Goal: Information Seeking & Learning: Check status

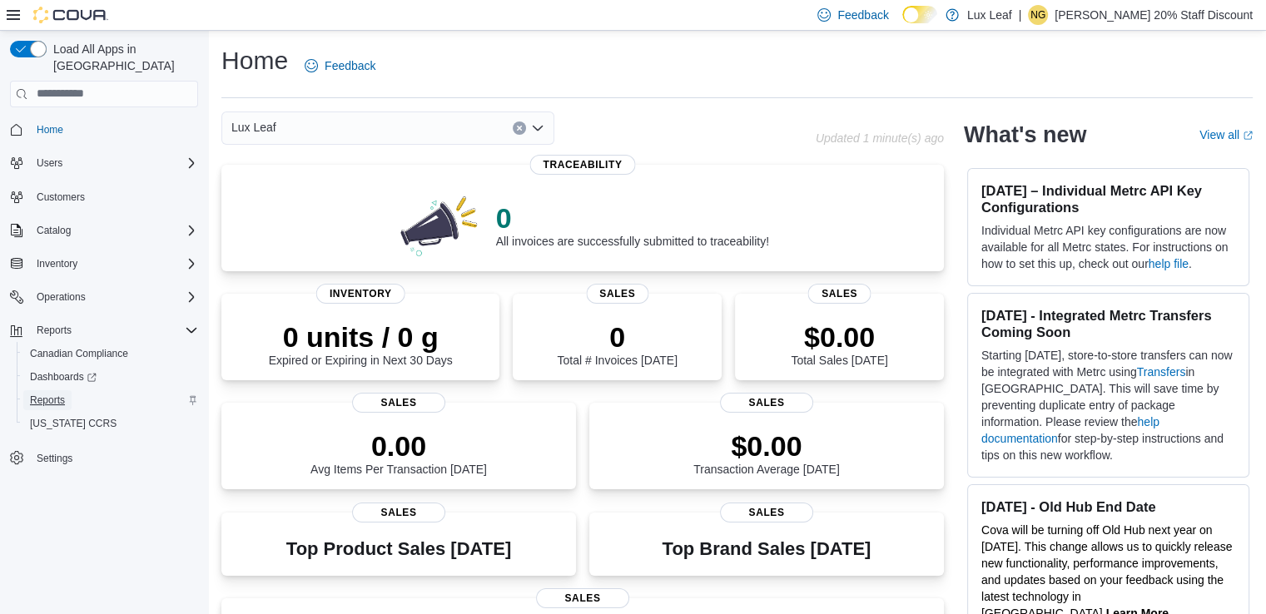
click at [47, 394] on span "Reports" at bounding box center [47, 400] width 35 height 13
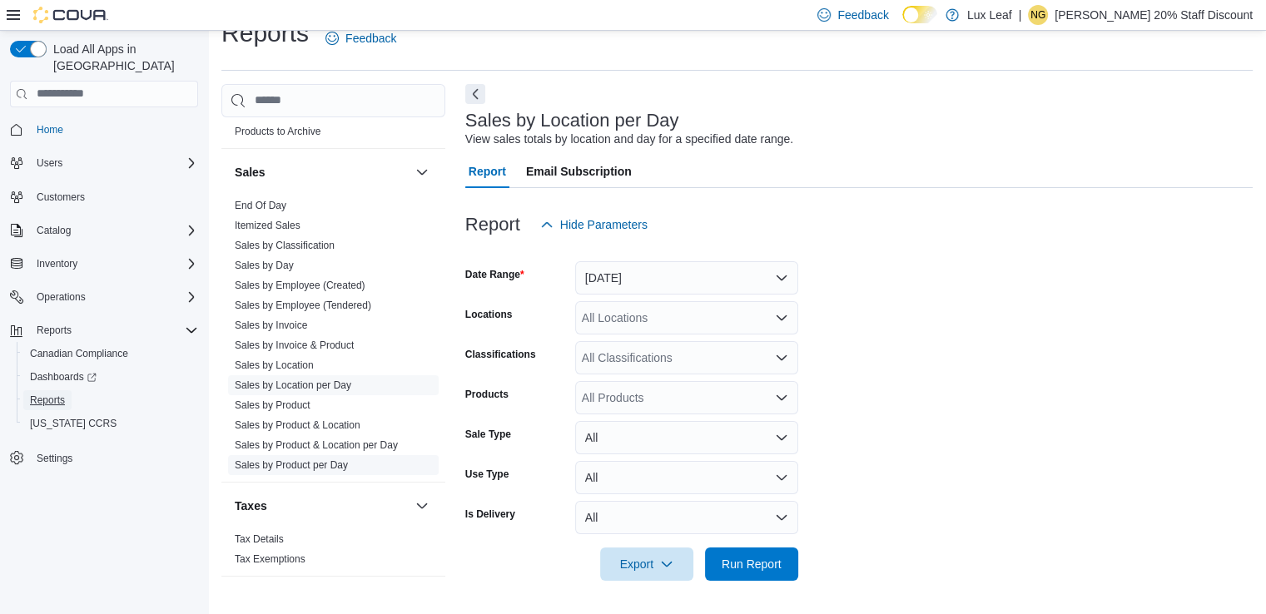
scroll to position [1142, 0]
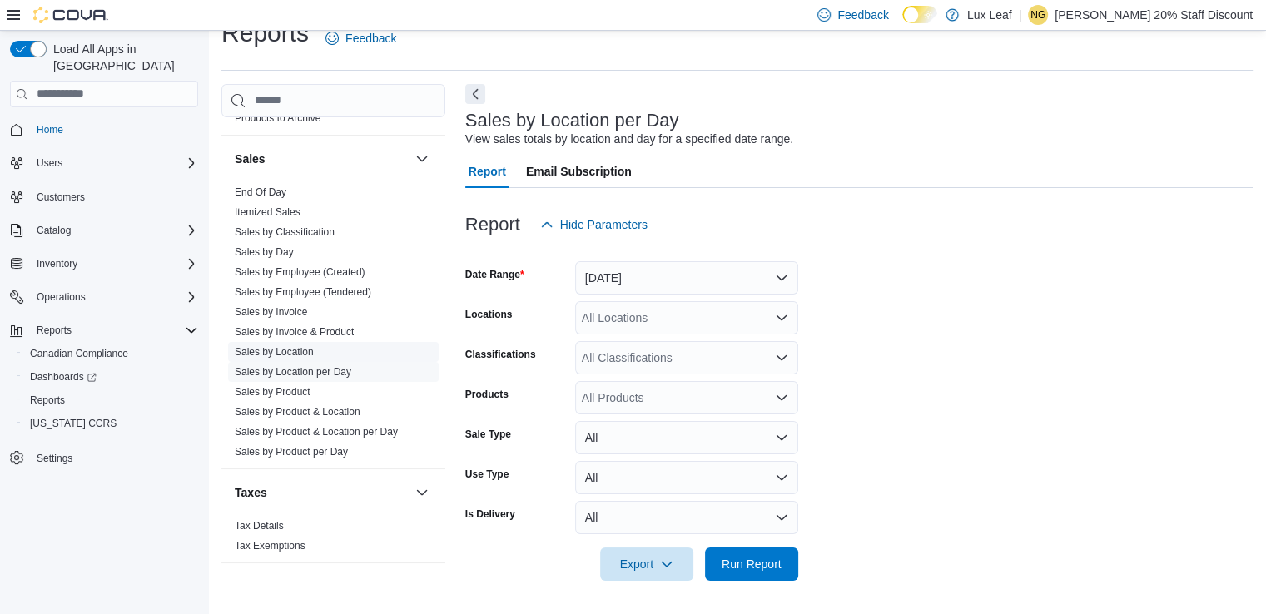
click at [260, 346] on link "Sales by Location" at bounding box center [274, 352] width 79 height 12
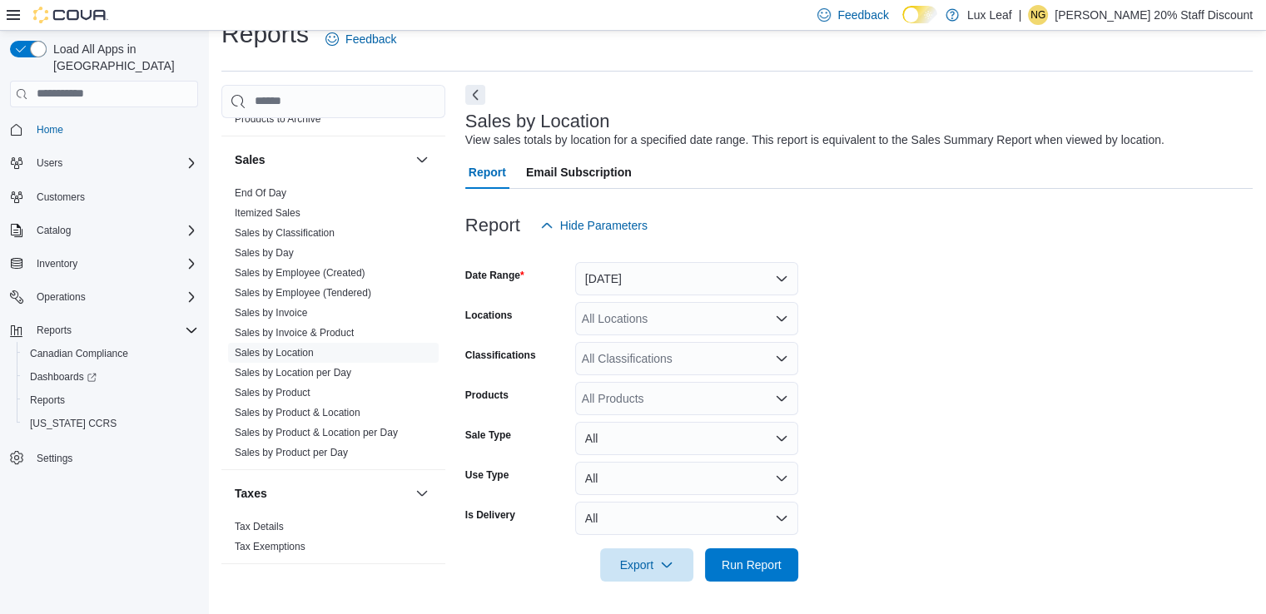
scroll to position [27, 0]
click at [779, 270] on button "[DATE]" at bounding box center [686, 277] width 223 height 33
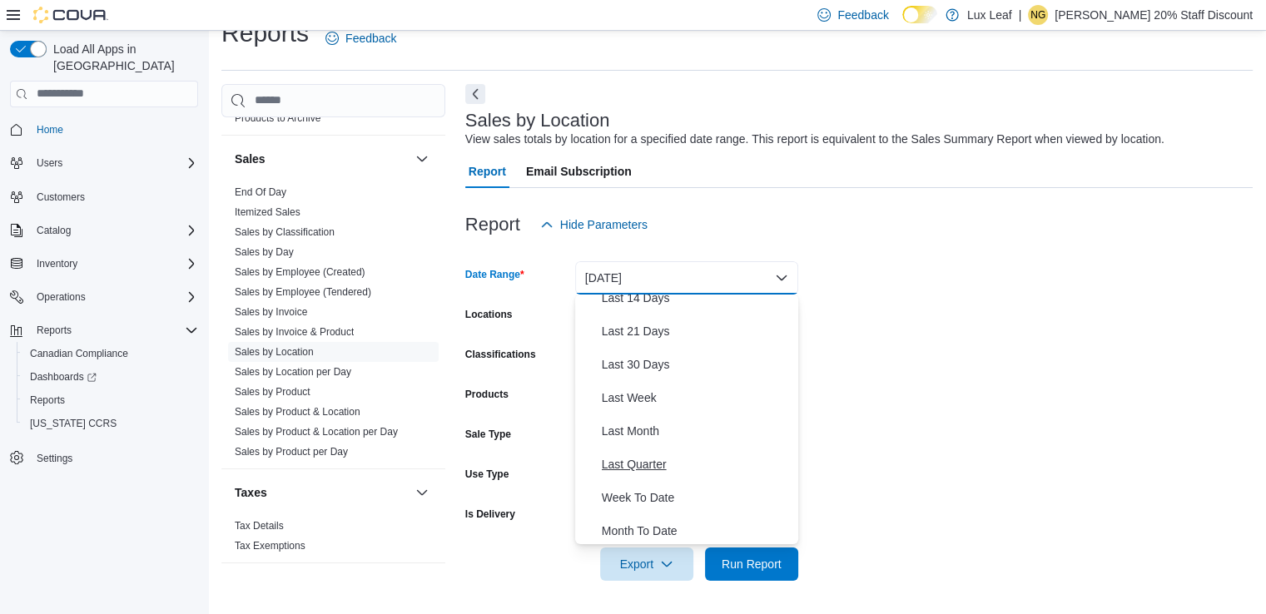
scroll to position [250, 0]
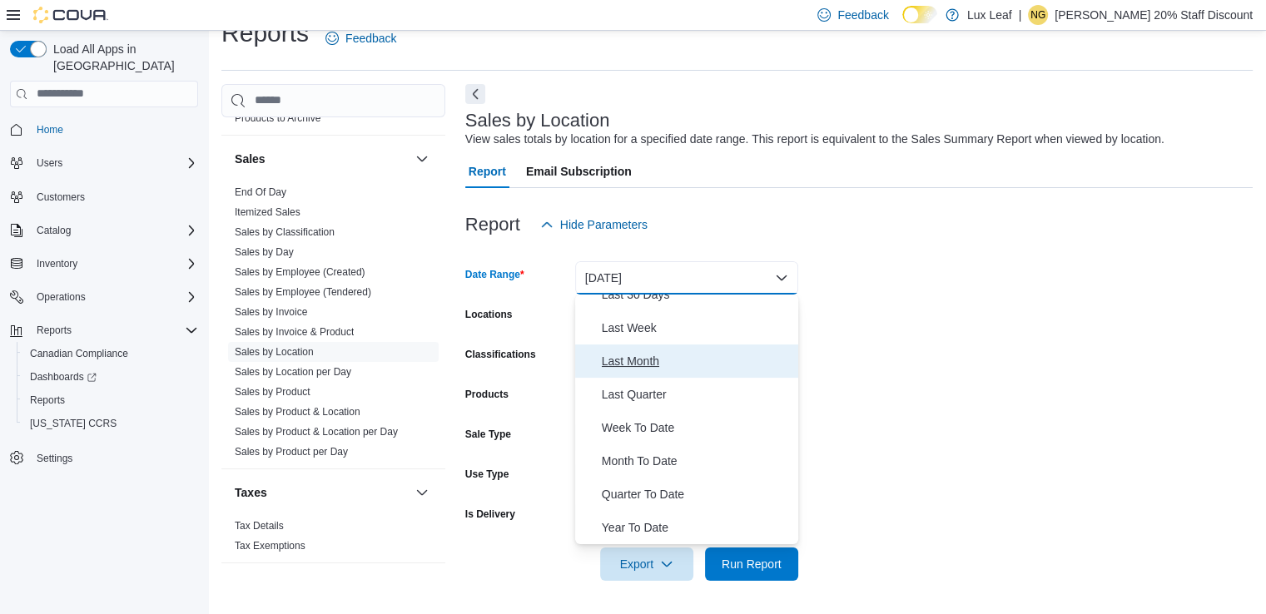
click at [635, 355] on span "Last Month" at bounding box center [697, 361] width 190 height 20
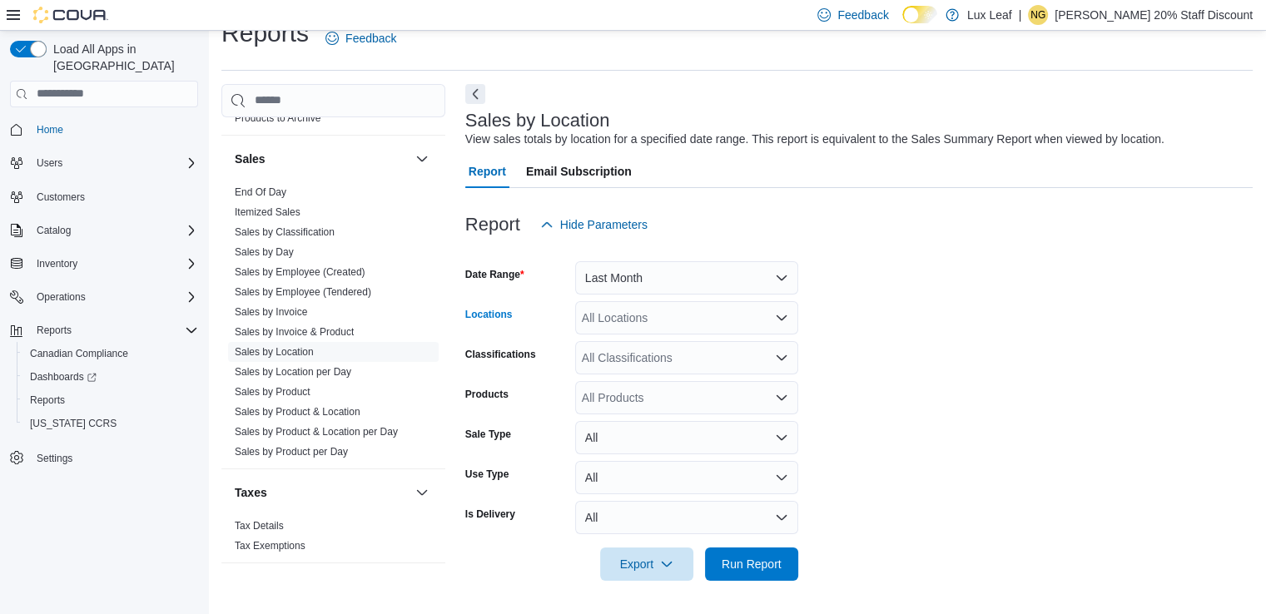
click at [779, 317] on icon "Open list of options" at bounding box center [781, 317] width 10 height 5
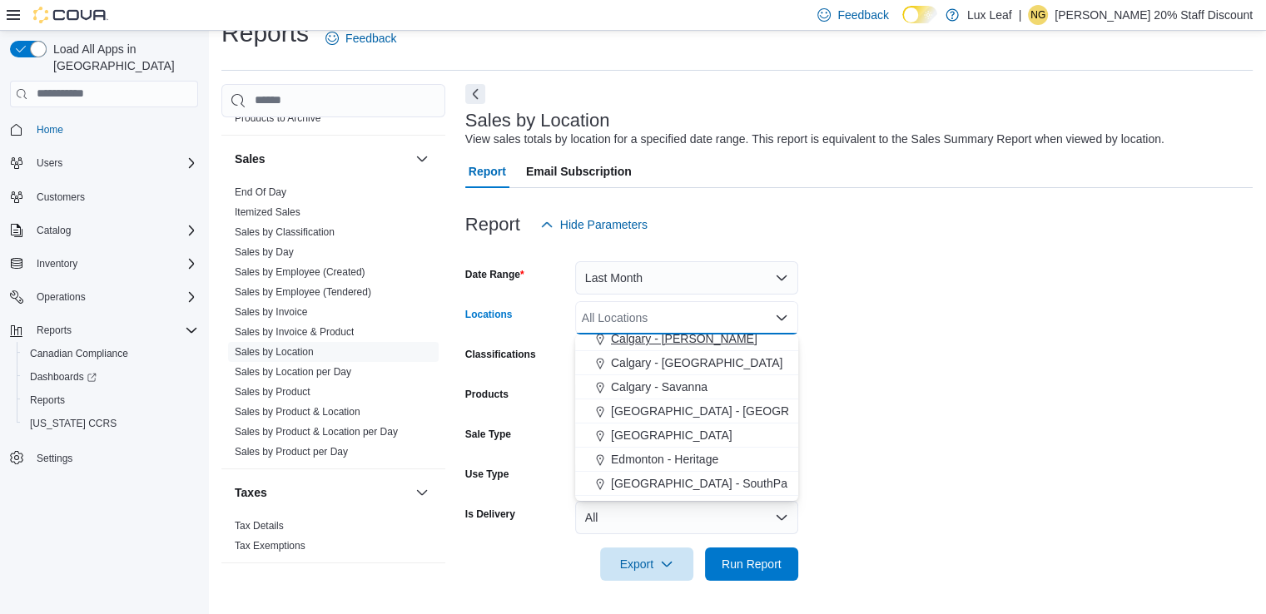
scroll to position [83, 0]
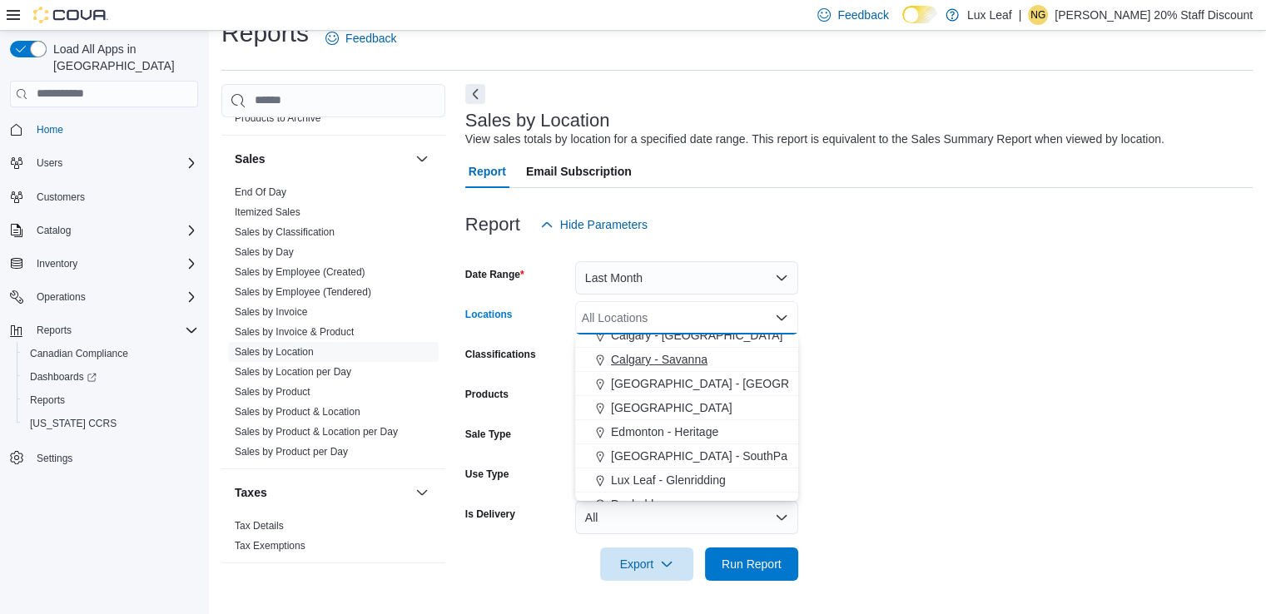
click at [688, 356] on span "Calgary - Savanna" at bounding box center [659, 359] width 97 height 17
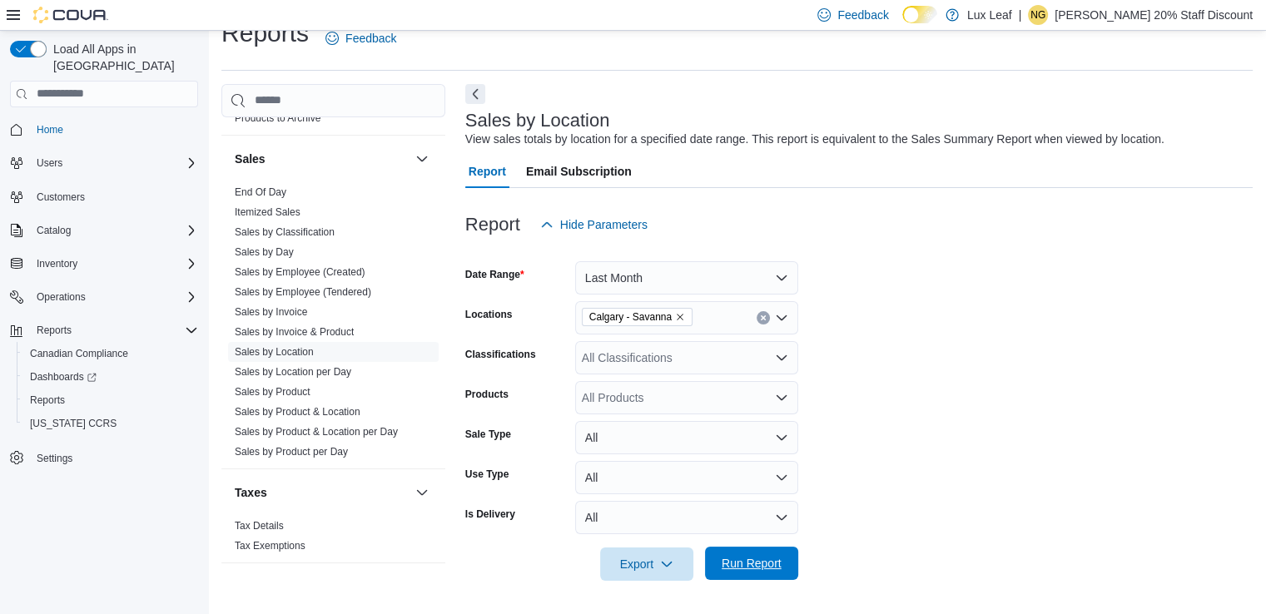
click at [746, 559] on span "Run Report" at bounding box center [751, 563] width 60 height 17
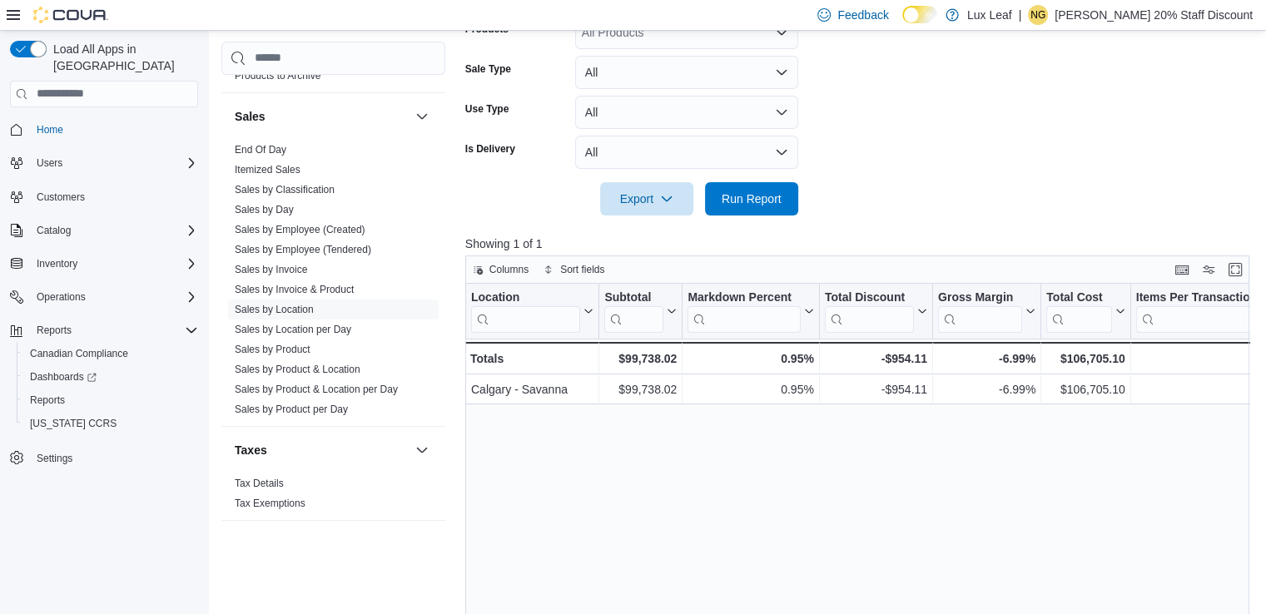
scroll to position [443, 0]
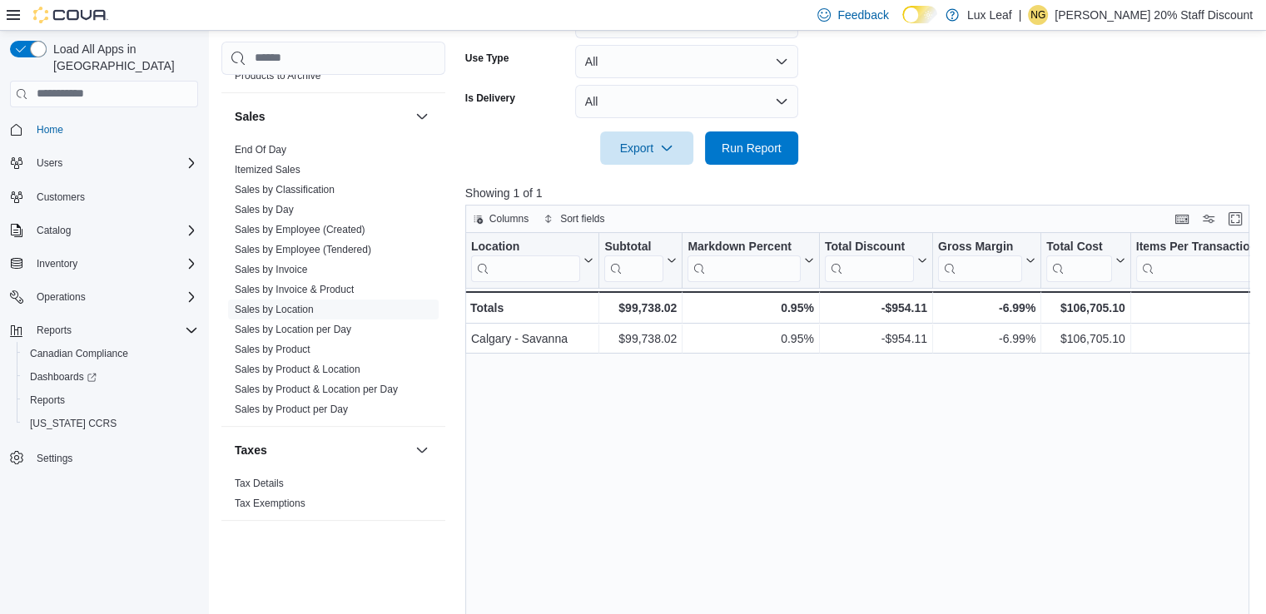
click at [765, 364] on div "Location Click to view column header actions Subtotal Click to view column head…" at bounding box center [861, 464] width 792 height 463
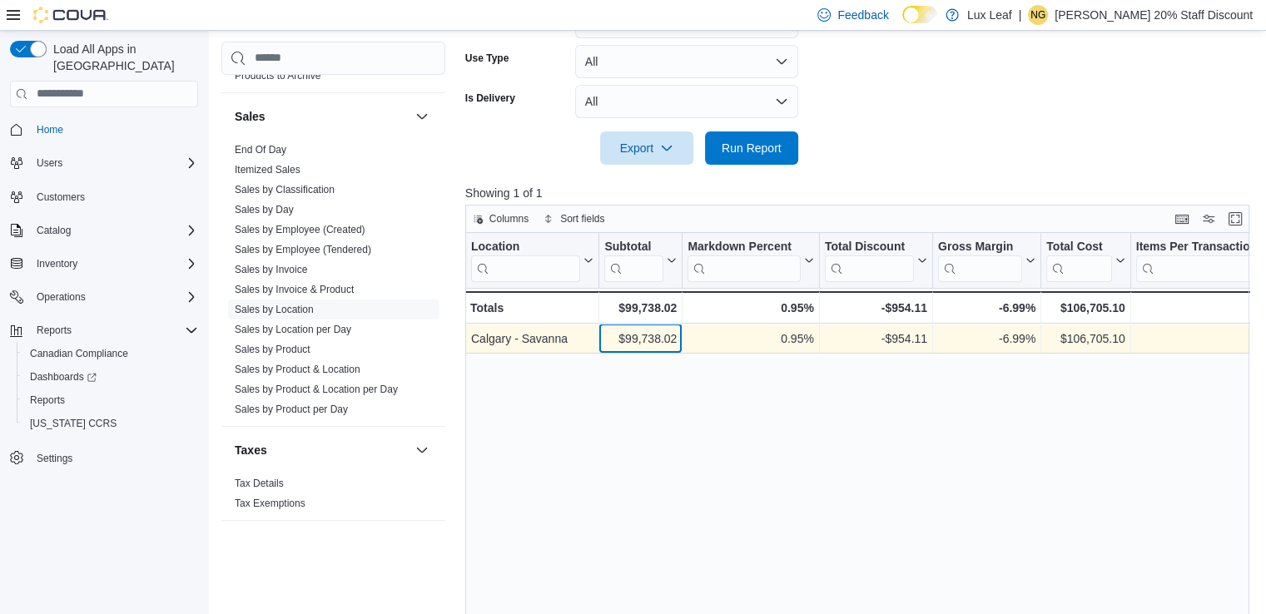
click at [641, 339] on div "$99,738.02" at bounding box center [640, 339] width 72 height 20
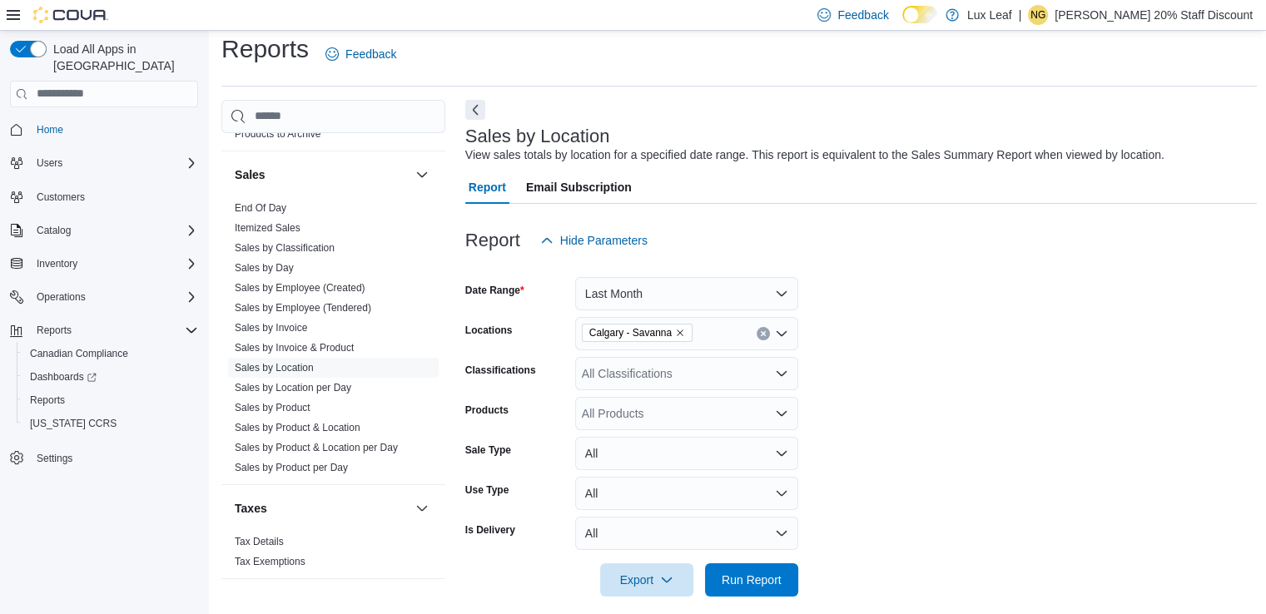
scroll to position [0, 0]
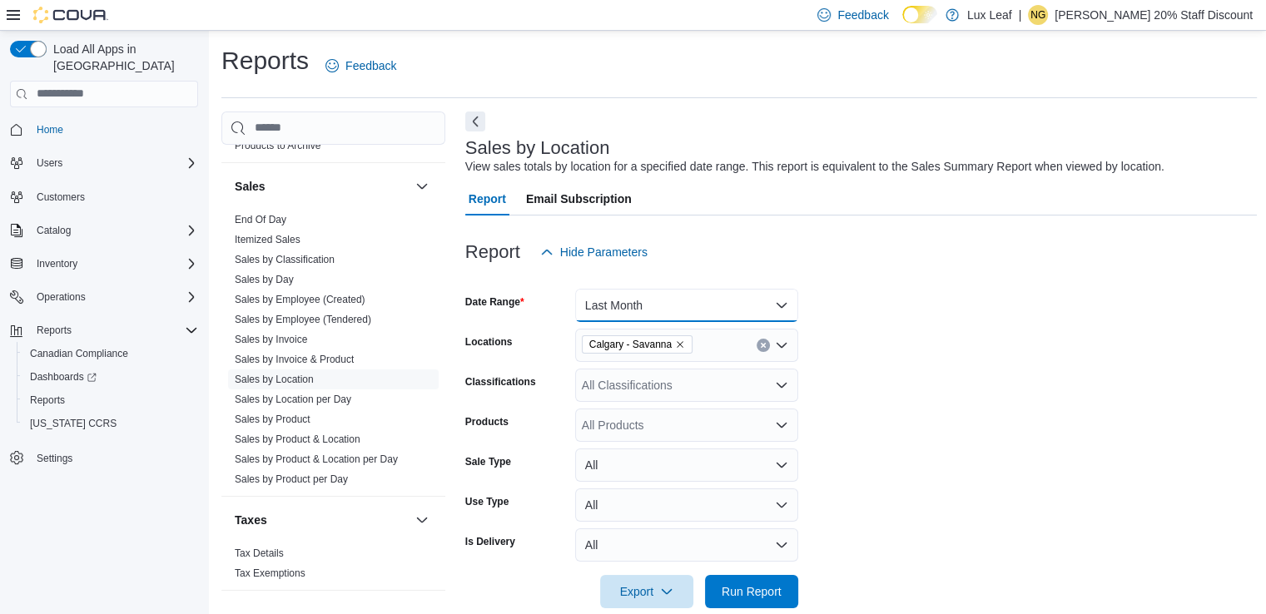
drag, startPoint x: 777, startPoint y: 307, endPoint x: 765, endPoint y: 304, distance: 12.1
click at [777, 307] on button "Last Month" at bounding box center [686, 305] width 223 height 33
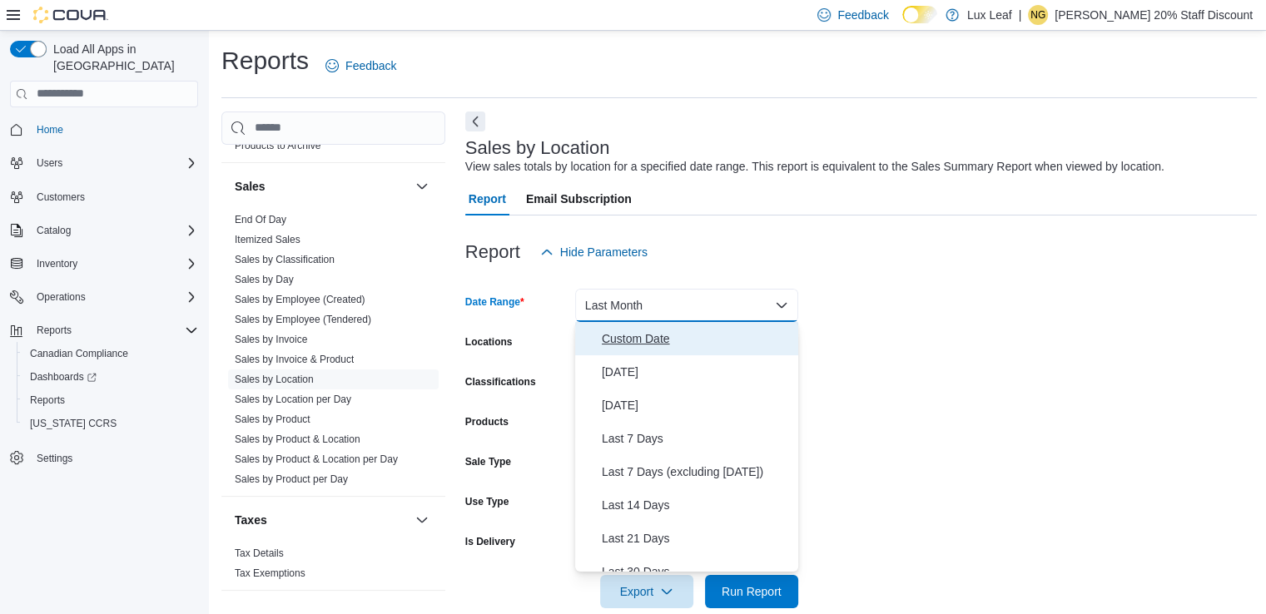
click at [625, 340] on span "Custom Date" at bounding box center [697, 339] width 190 height 20
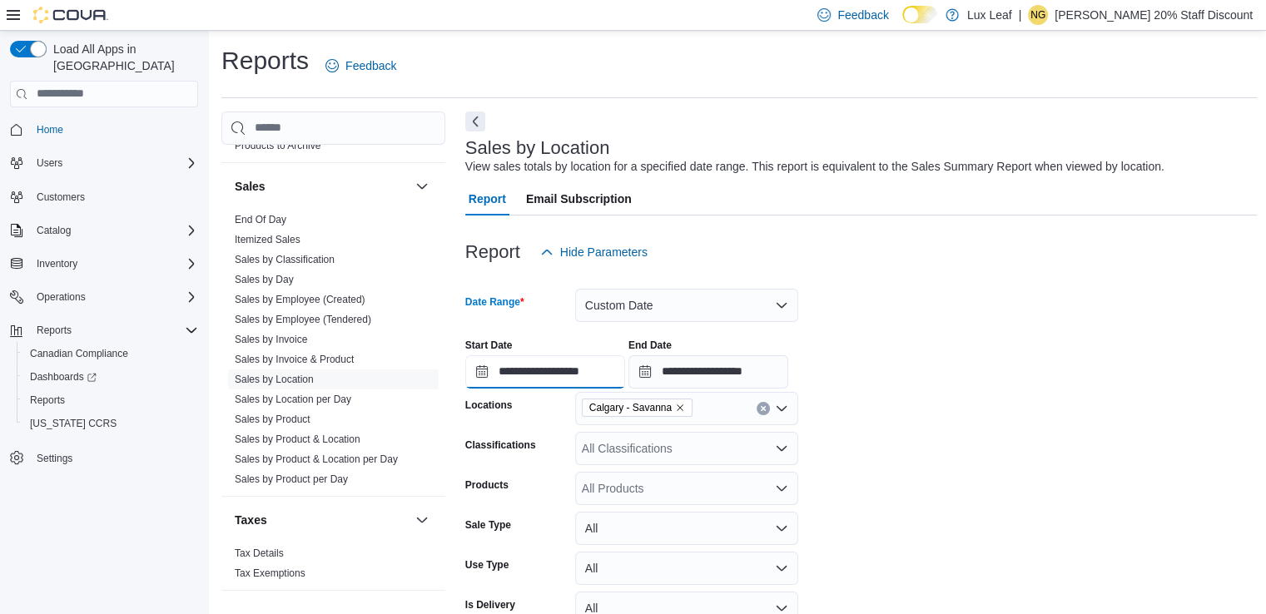
click at [622, 369] on input "**********" at bounding box center [545, 371] width 160 height 33
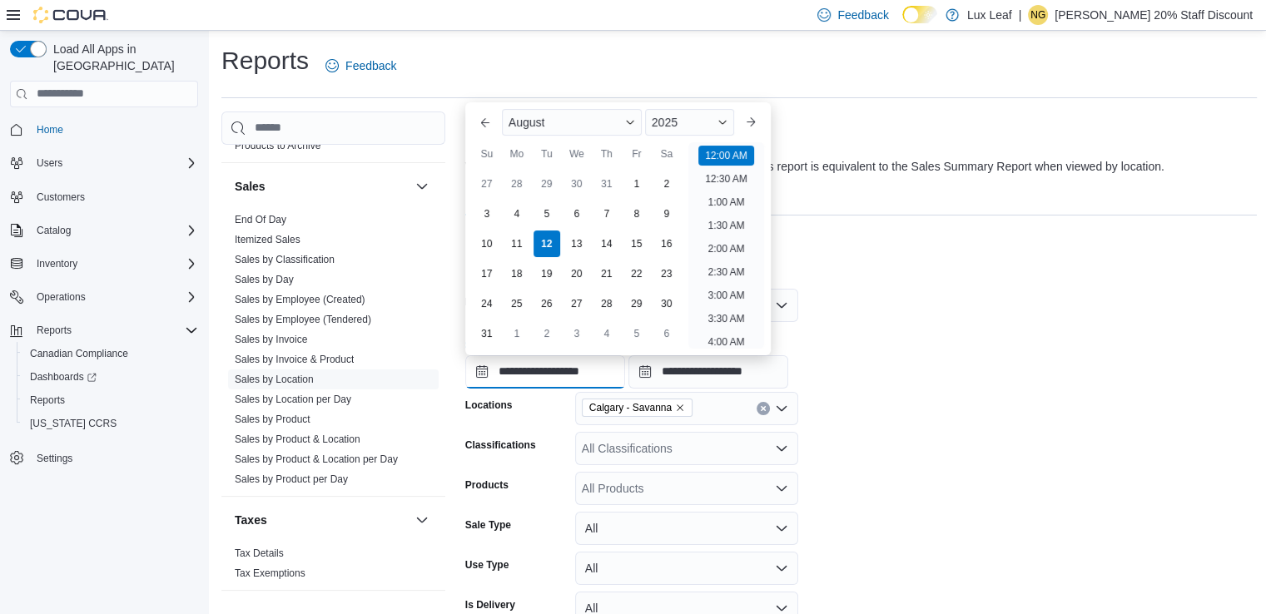
scroll to position [52, 0]
click at [476, 124] on button "Previous Month" at bounding box center [485, 122] width 27 height 27
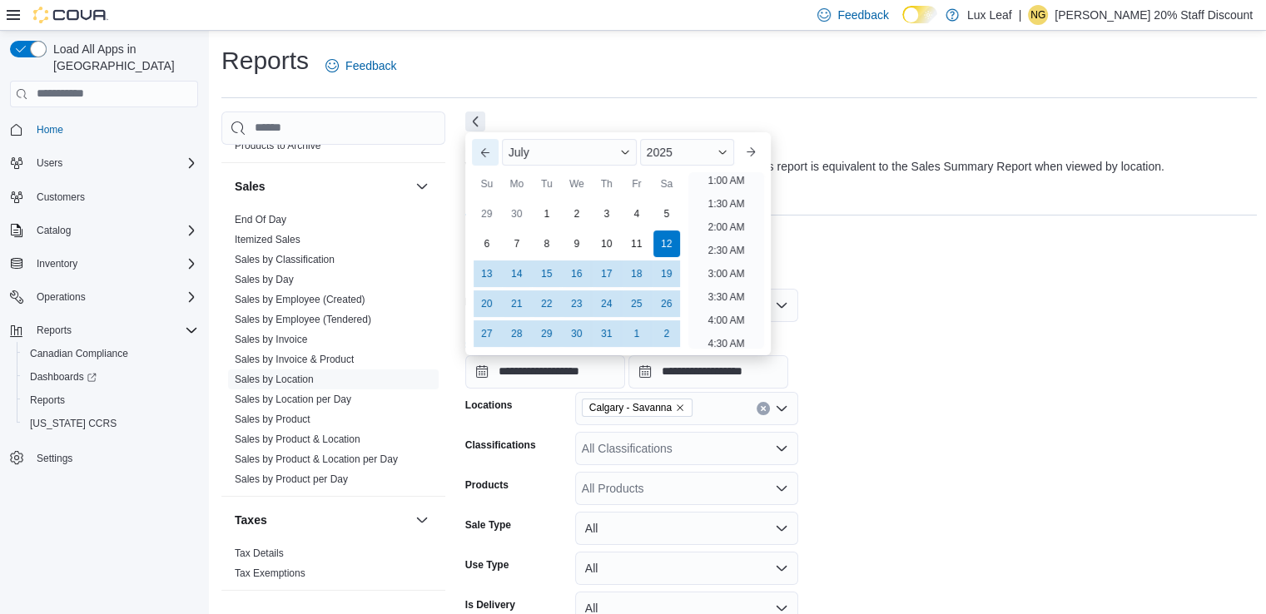
scroll to position [3, 0]
click at [548, 223] on div "1" at bounding box center [546, 213] width 29 height 29
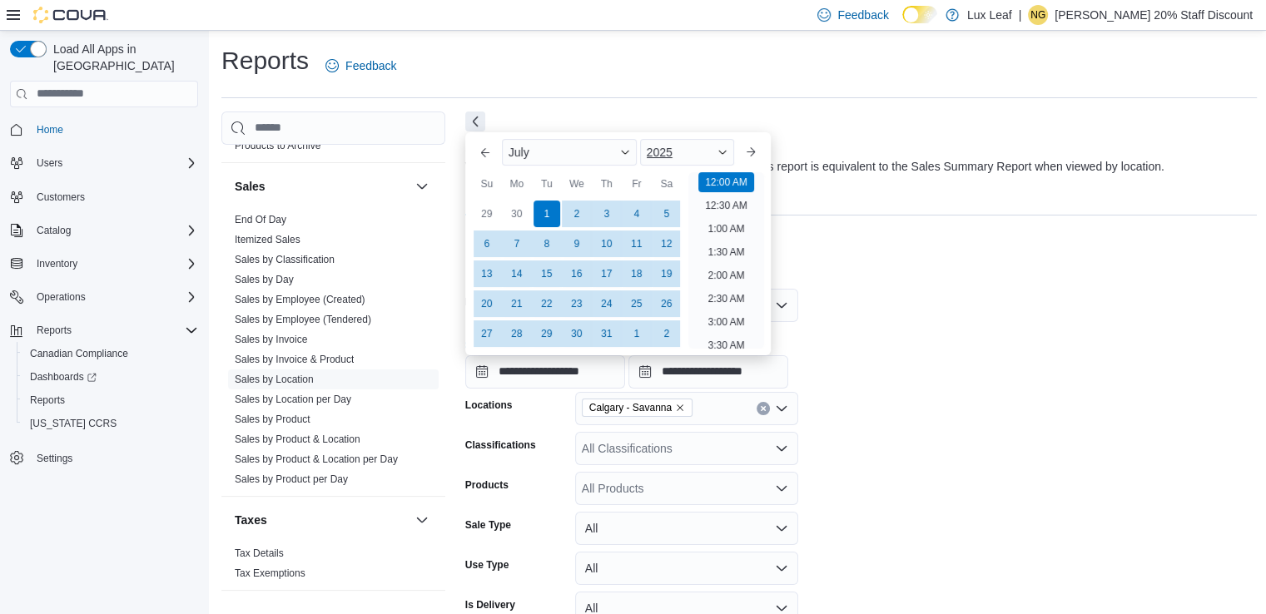
click at [727, 149] on span "Button. Open the year selector. 2025 is currently selected." at bounding box center [722, 152] width 10 height 10
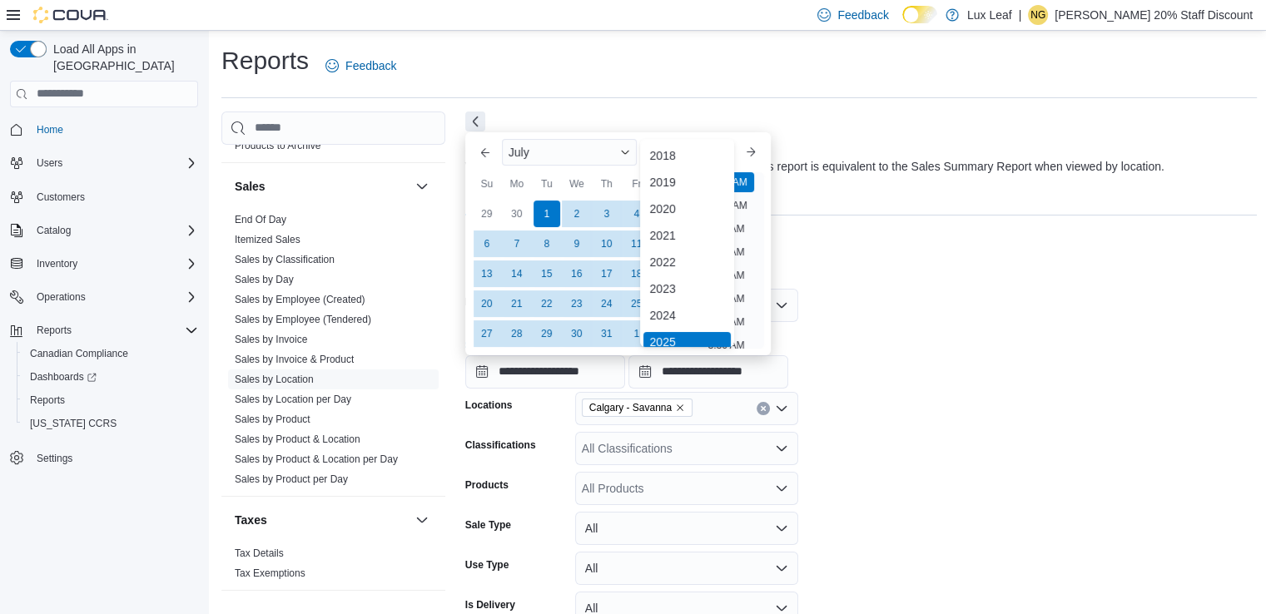
scroll to position [5, 0]
click at [676, 311] on div "2024" at bounding box center [687, 310] width 88 height 20
type input "**********"
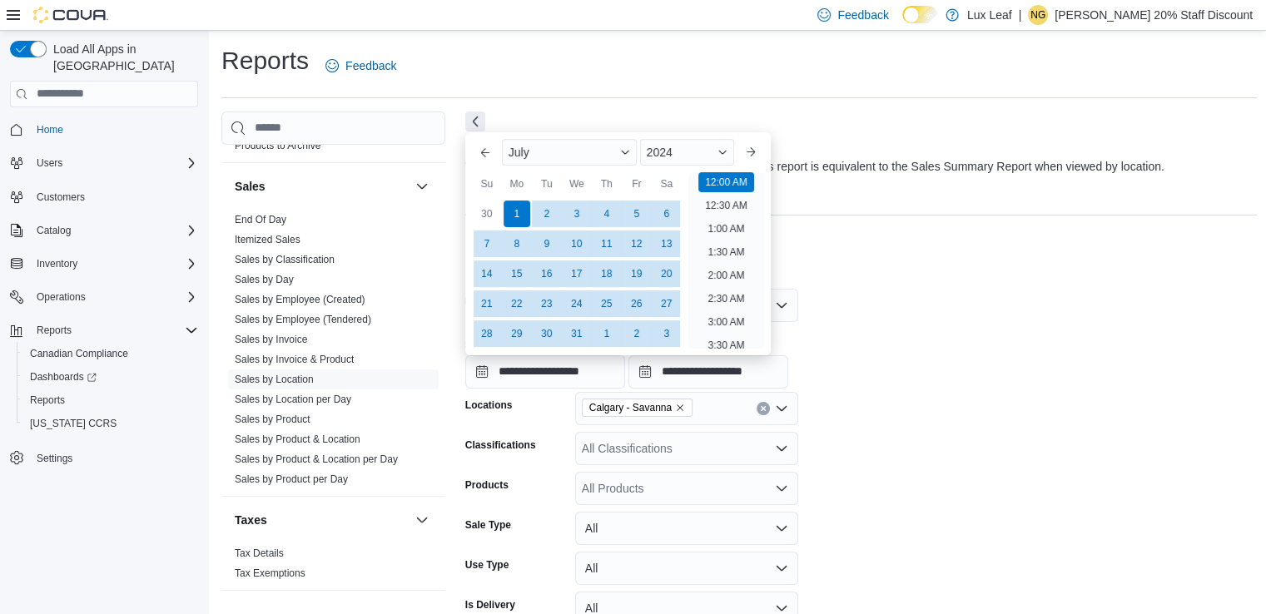
click at [869, 284] on div at bounding box center [861, 279] width 792 height 20
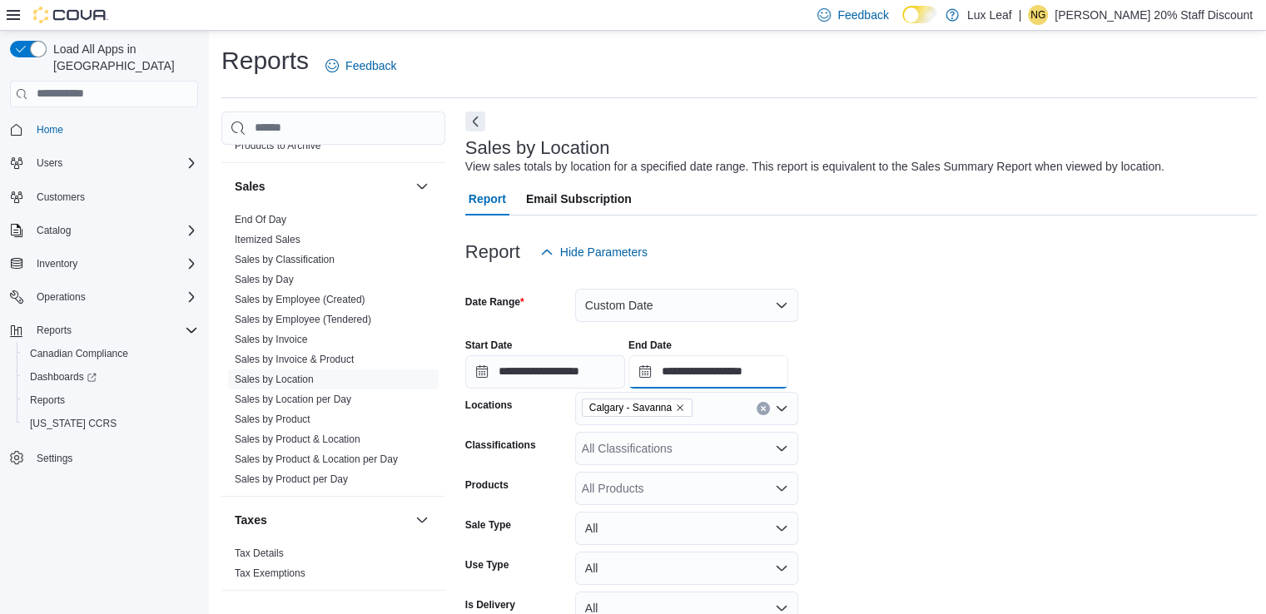
click at [788, 369] on input "**********" at bounding box center [708, 371] width 160 height 33
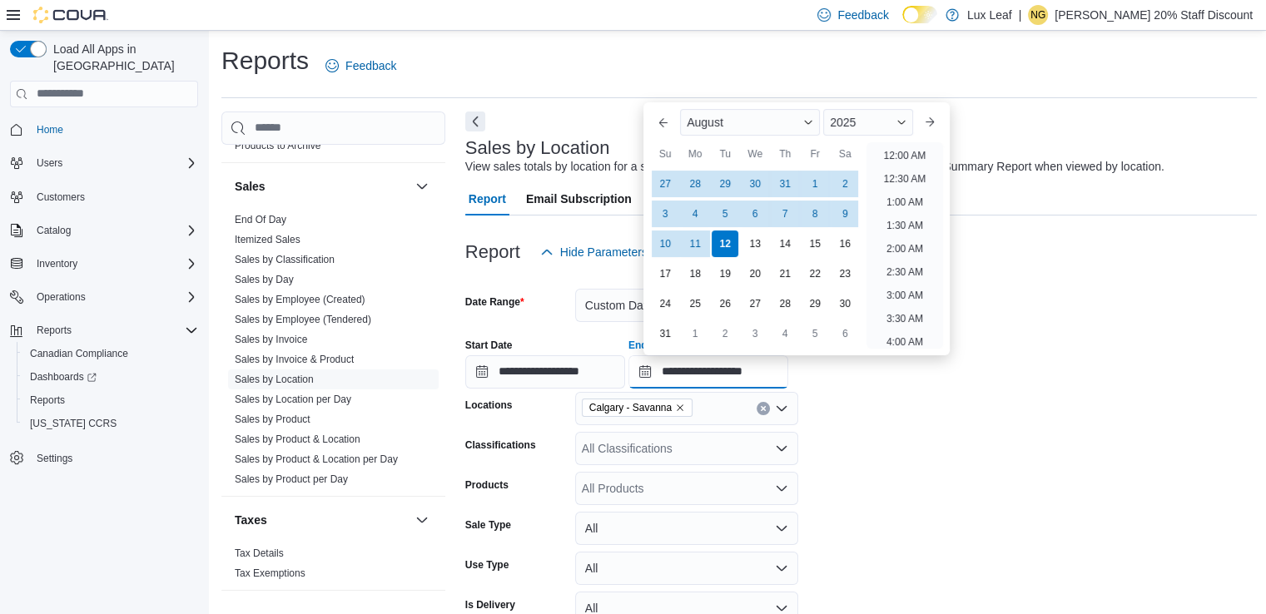
scroll to position [915, 0]
click at [656, 125] on button "Previous Month" at bounding box center [663, 122] width 27 height 27
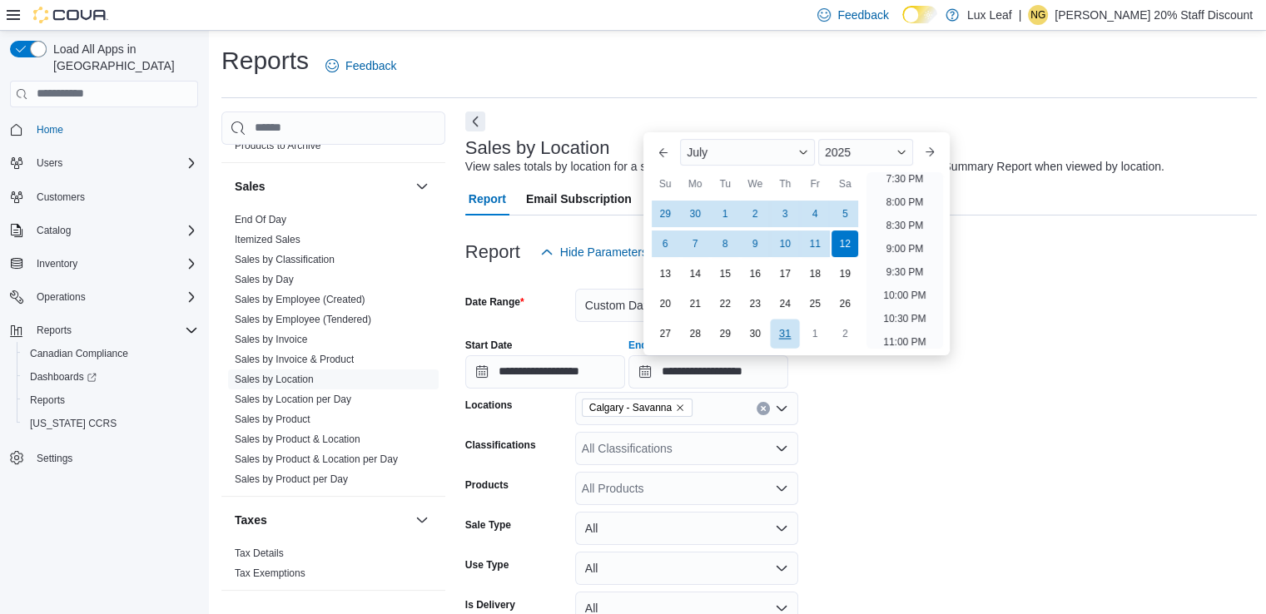
click at [787, 337] on div "31" at bounding box center [784, 333] width 29 height 29
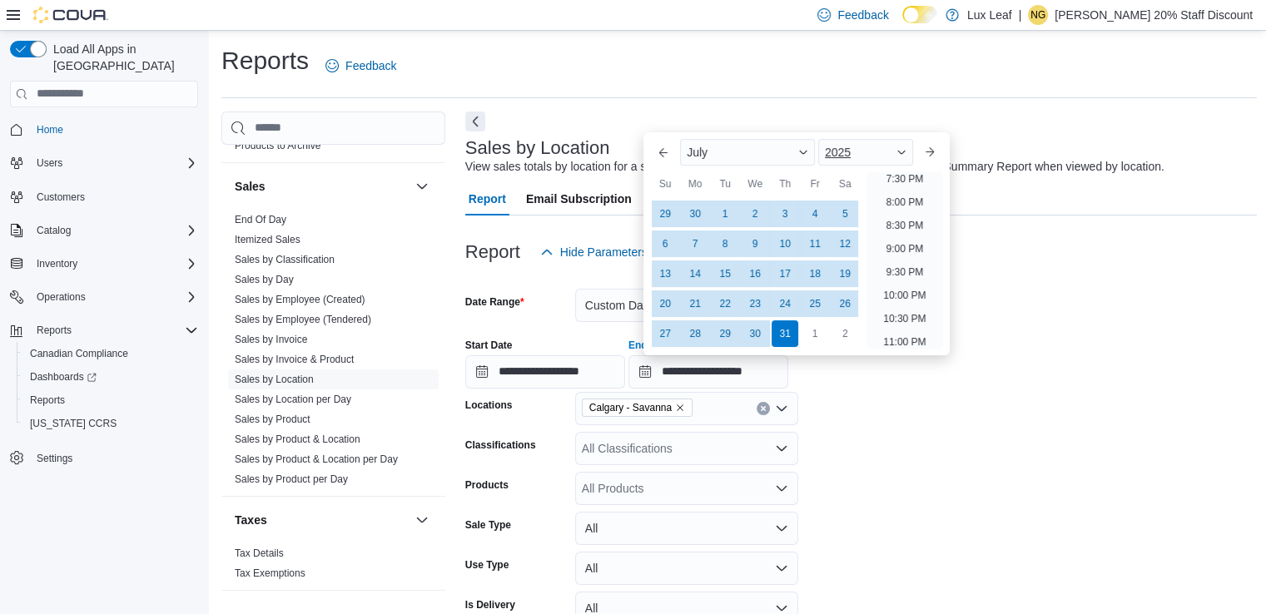
click at [913, 155] on div "2025" at bounding box center [865, 152] width 95 height 27
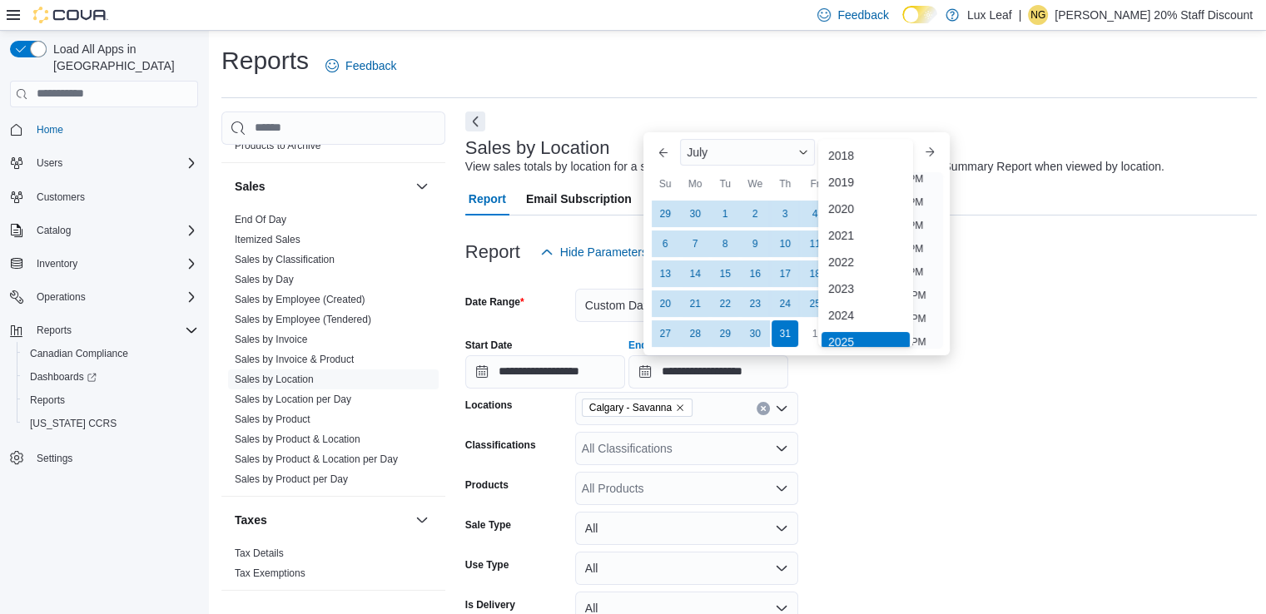
scroll to position [5, 0]
click at [864, 309] on div "2024" at bounding box center [865, 310] width 88 height 20
type input "**********"
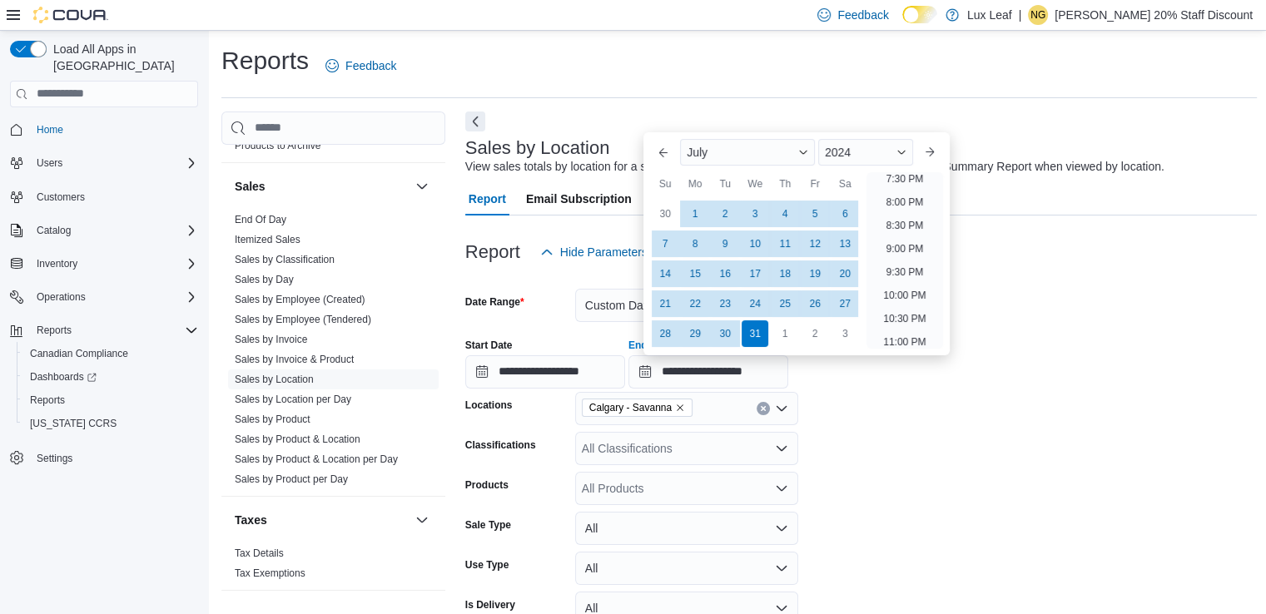
click at [1047, 324] on div at bounding box center [861, 323] width 792 height 3
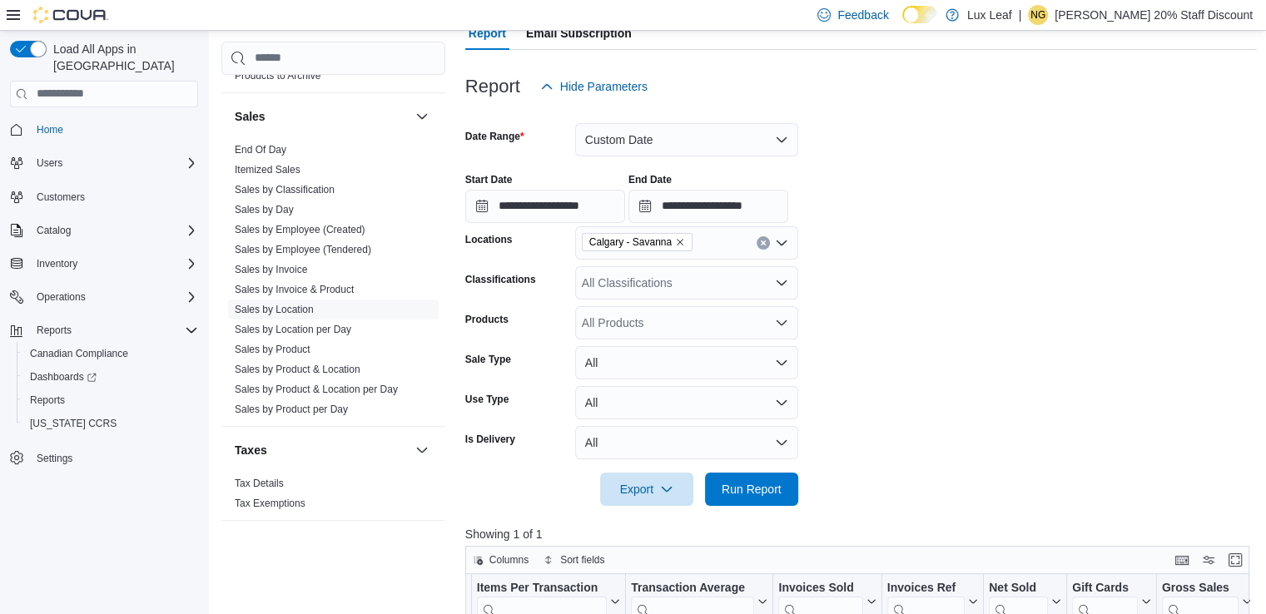
scroll to position [166, 0]
click at [752, 490] on span "Run Report" at bounding box center [751, 487] width 60 height 17
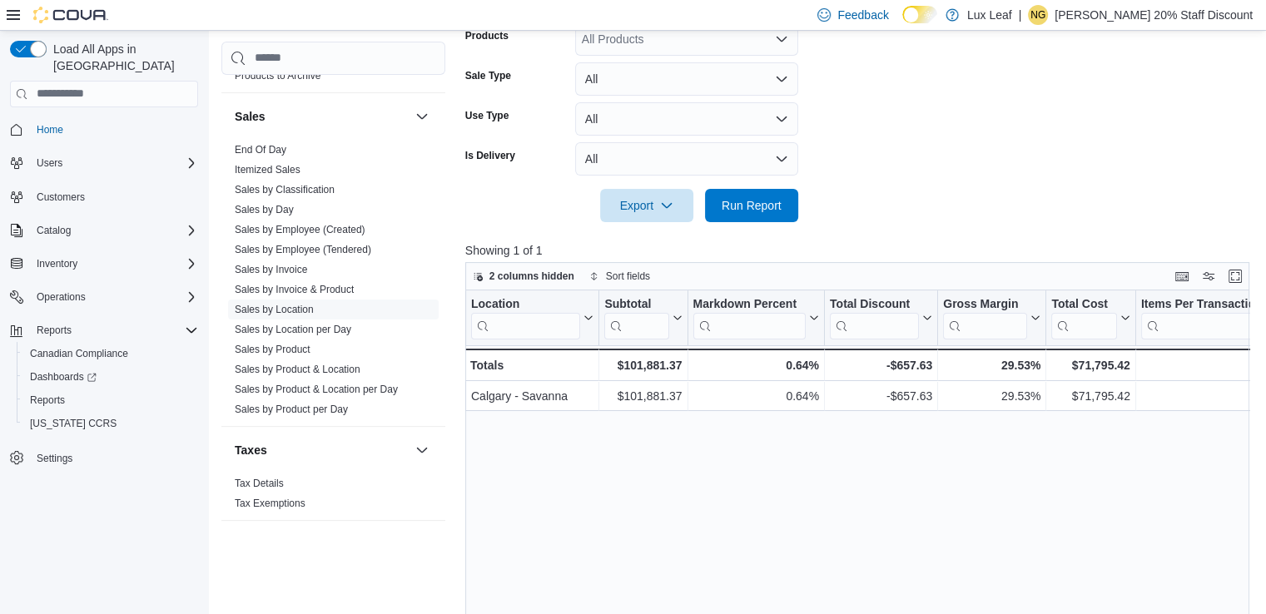
scroll to position [499, 0]
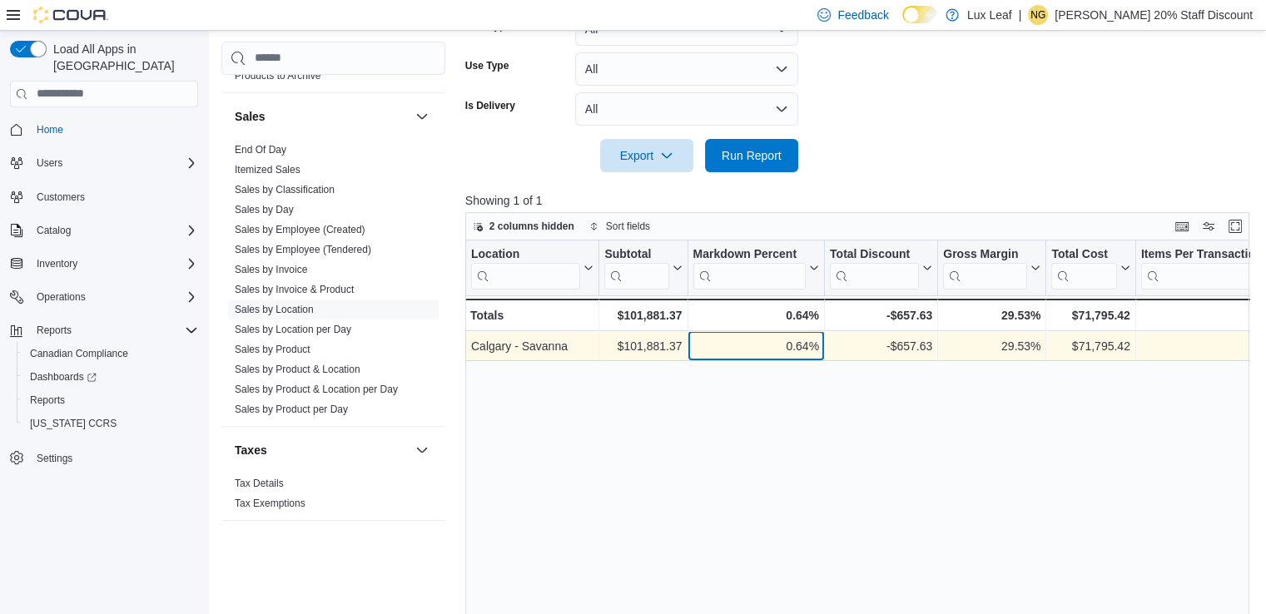
click at [790, 354] on div "0.64%" at bounding box center [755, 346] width 126 height 20
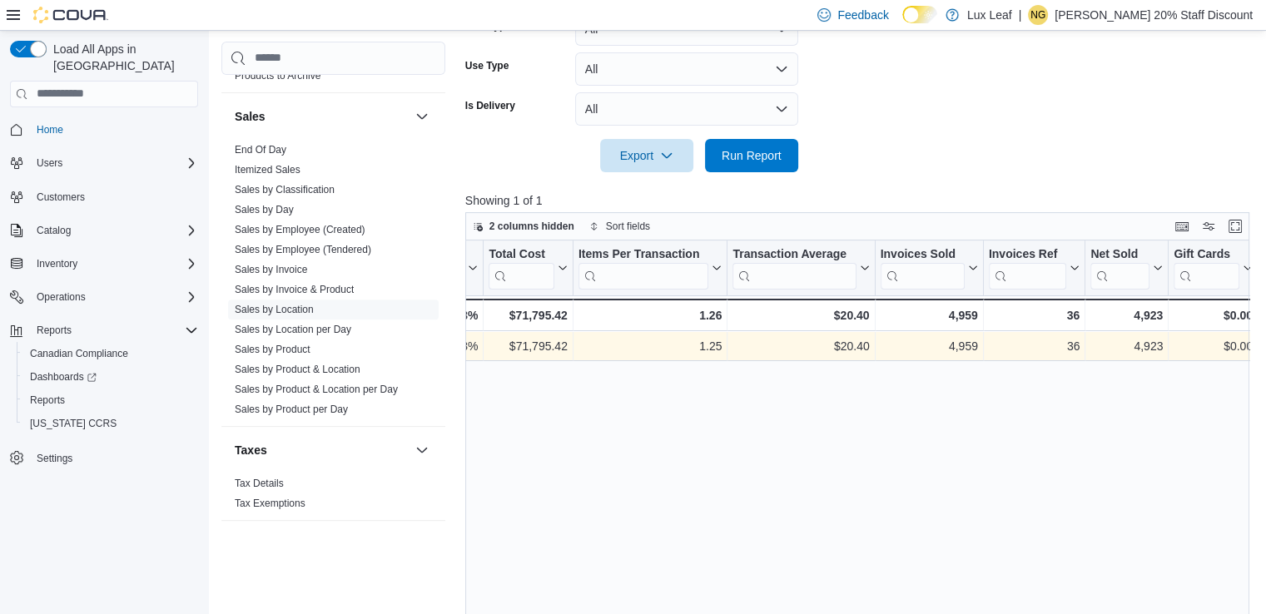
scroll to position [0, 664]
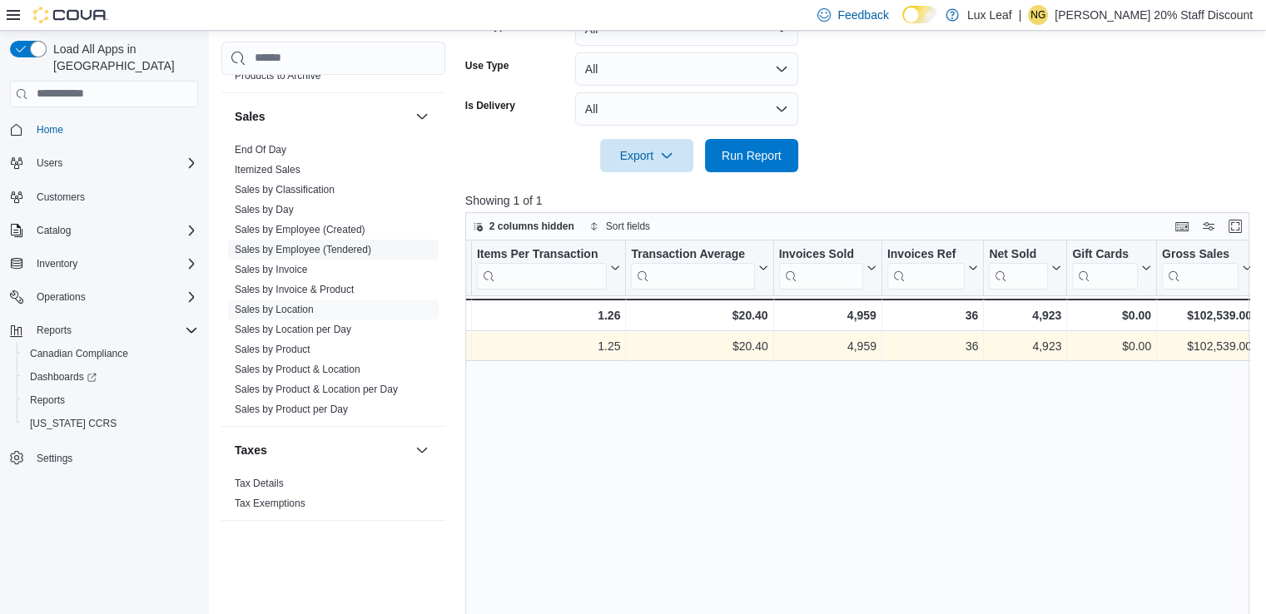
click at [319, 254] on span "Sales by Employee (Tendered)" at bounding box center [303, 249] width 136 height 13
click at [322, 247] on link "Sales by Employee (Tendered)" at bounding box center [303, 250] width 136 height 12
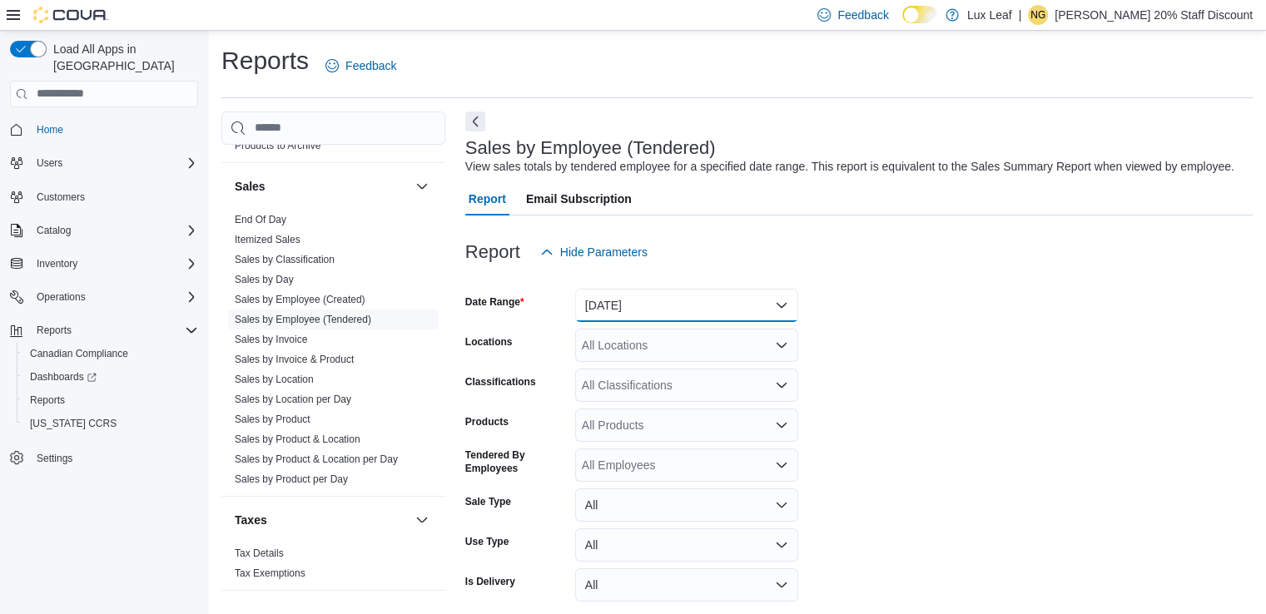
click at [785, 306] on button "[DATE]" at bounding box center [686, 305] width 223 height 33
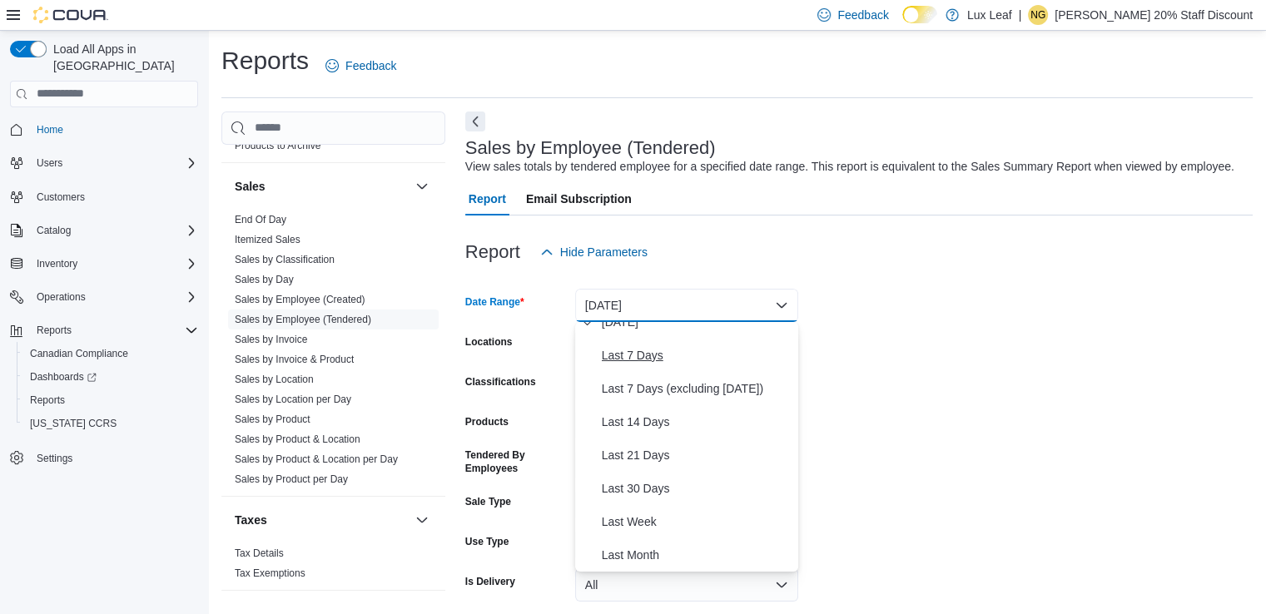
scroll to position [166, 0]
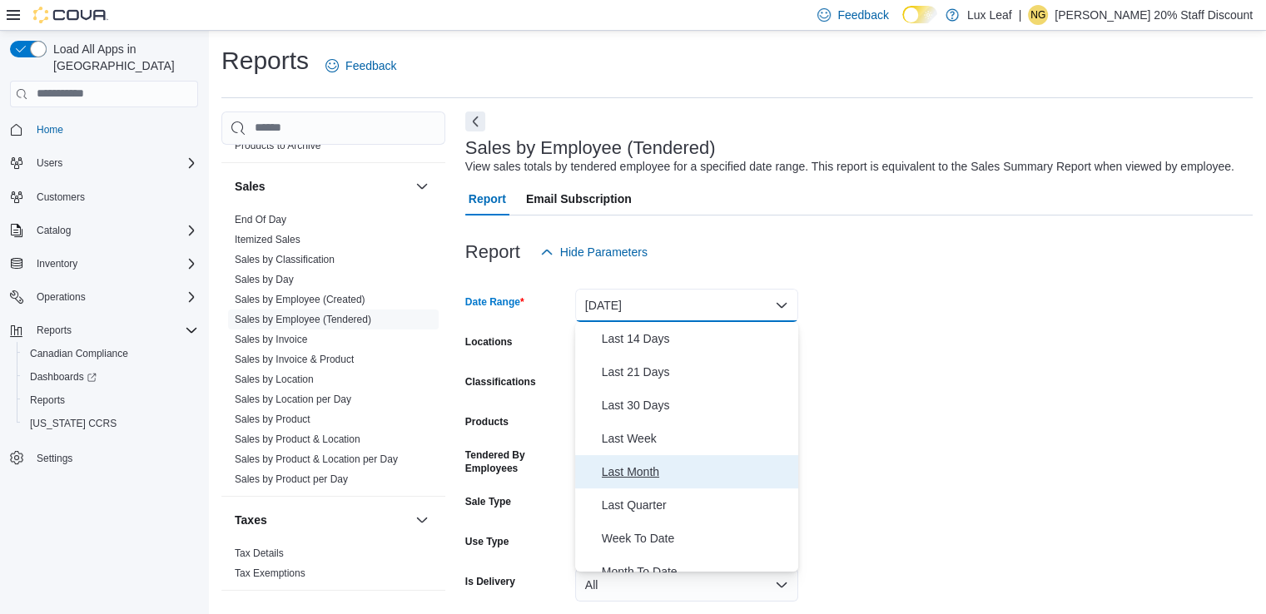
click at [607, 465] on span "Last Month" at bounding box center [697, 472] width 190 height 20
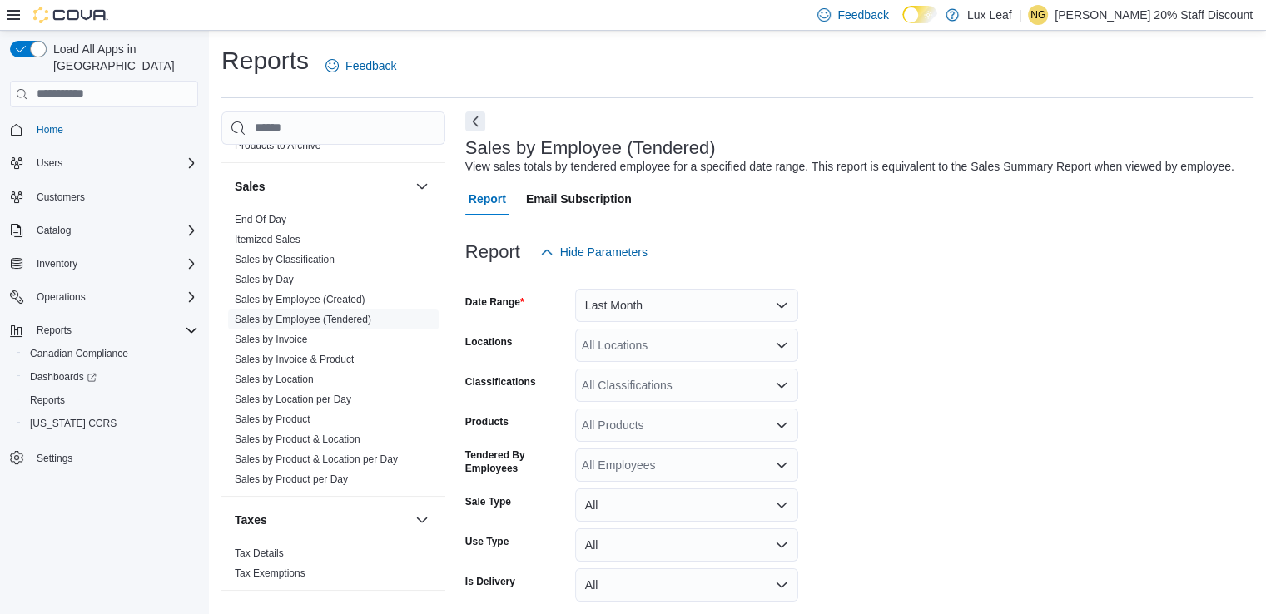
click at [895, 340] on form "Date Range Last Month Locations All Locations Classifications All Classificatio…" at bounding box center [858, 458] width 787 height 379
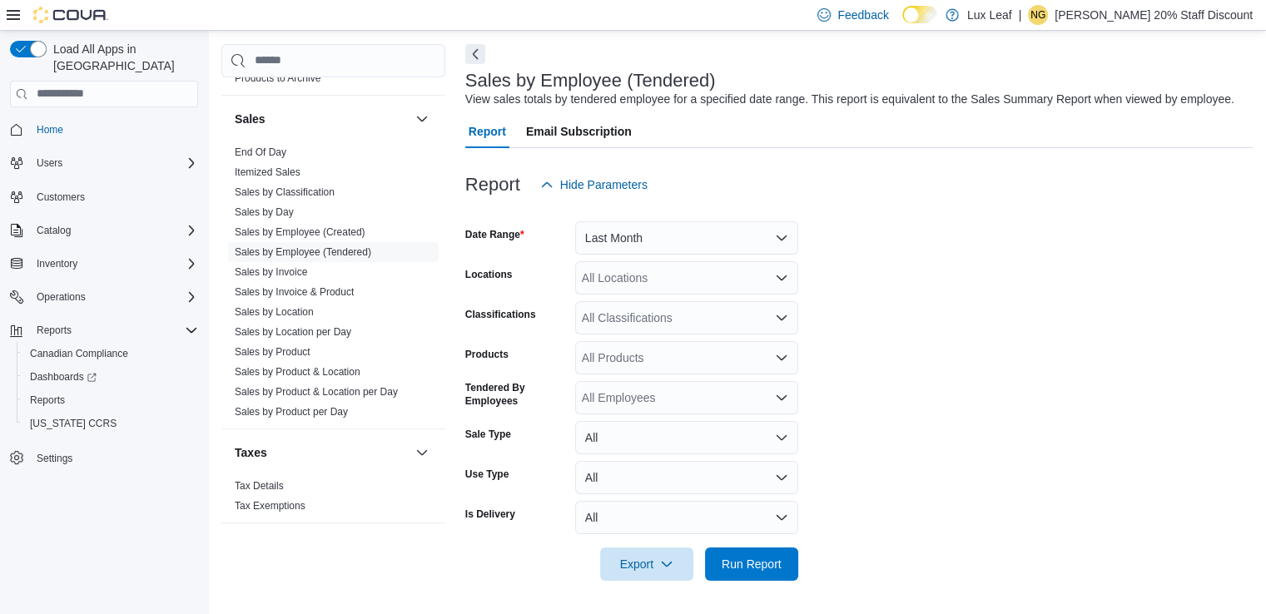
click at [780, 280] on icon "Open list of options" at bounding box center [781, 277] width 13 height 13
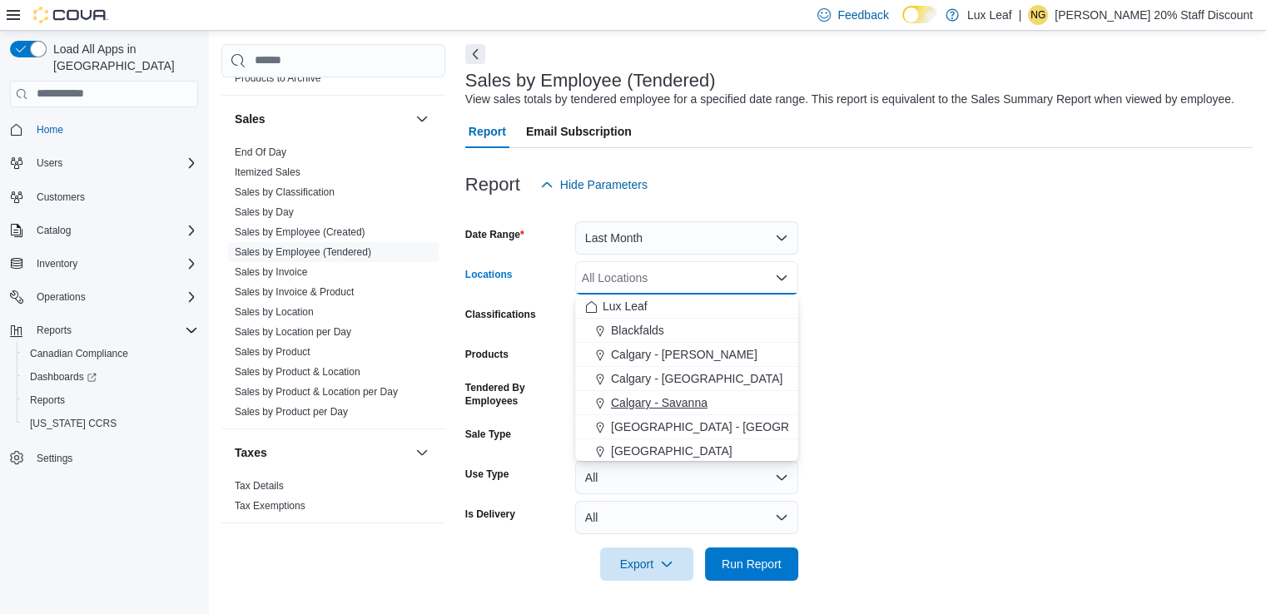
click at [686, 397] on span "Calgary - Savanna" at bounding box center [659, 402] width 97 height 17
click at [934, 357] on form "Date Range Last Month Locations [GEOGRAPHIC_DATA] - [GEOGRAPHIC_DATA] Combo box…" at bounding box center [858, 390] width 787 height 379
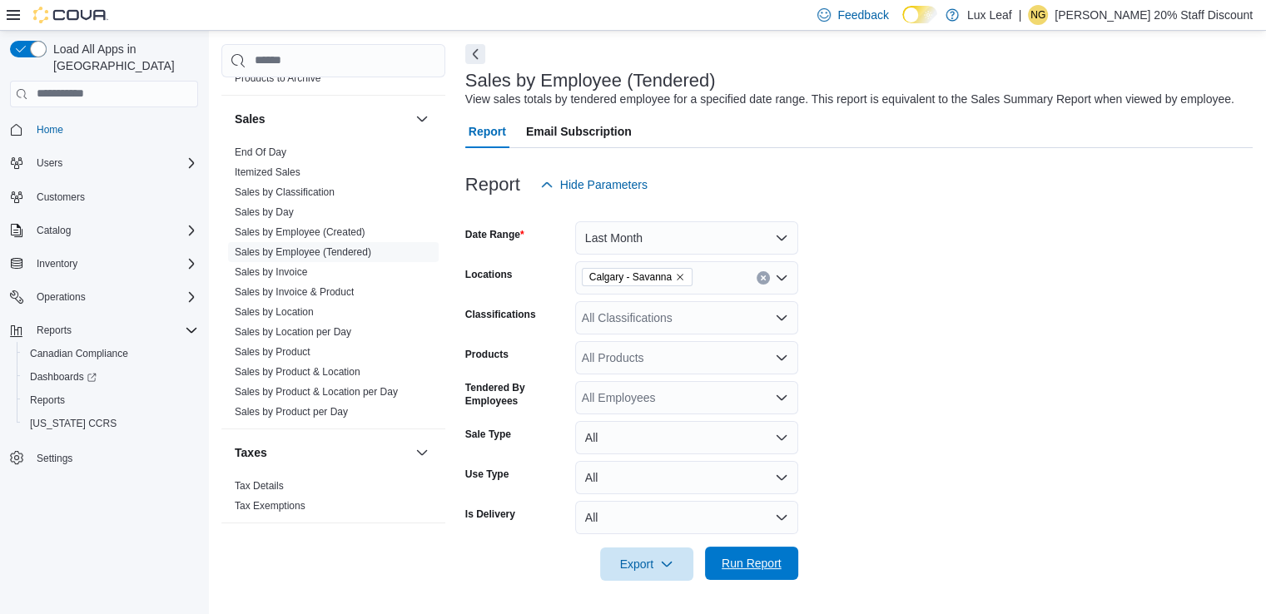
click at [741, 560] on span "Run Report" at bounding box center [751, 563] width 60 height 17
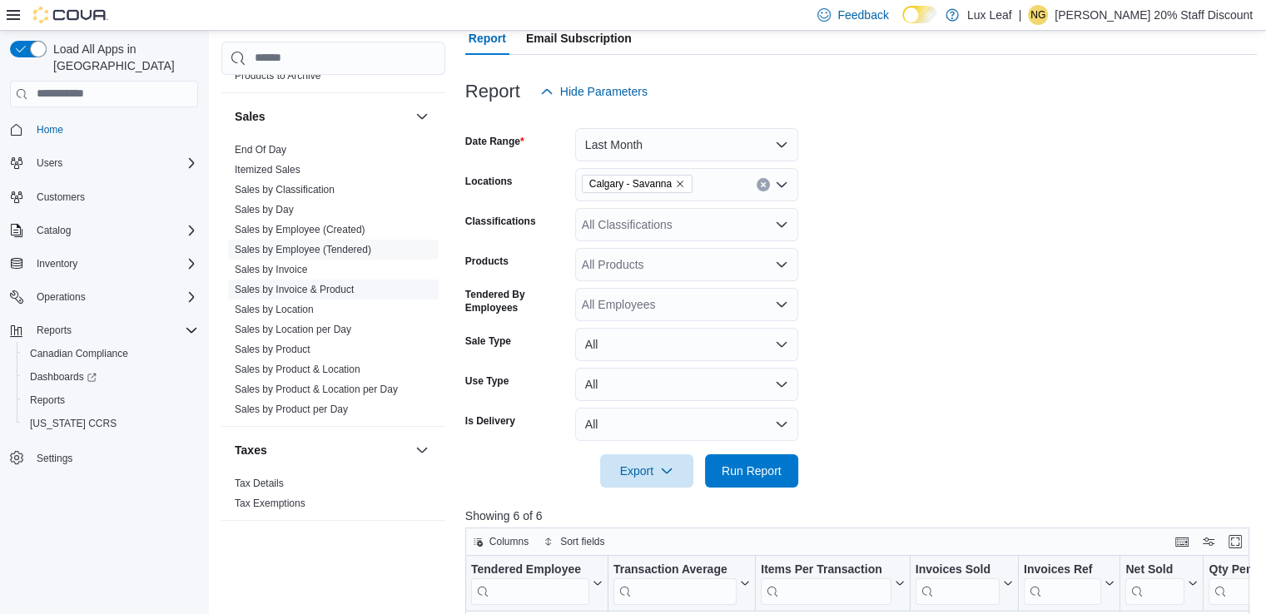
scroll to position [151, 0]
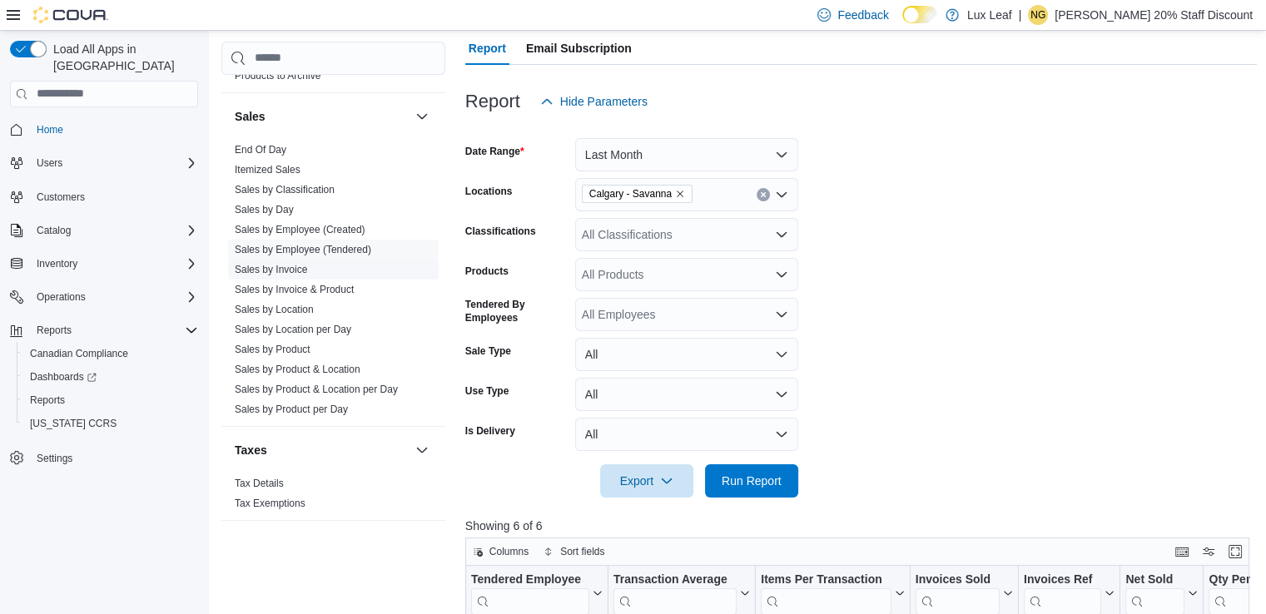
click at [296, 304] on link "Sales by Location" at bounding box center [274, 310] width 79 height 12
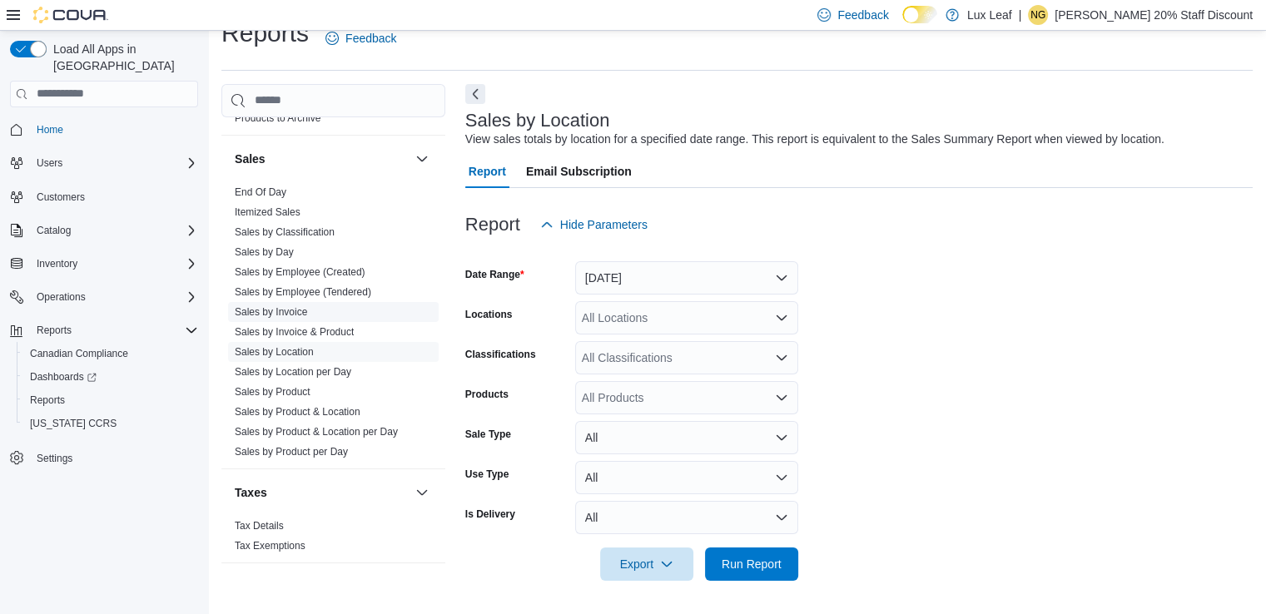
scroll to position [27, 0]
click at [780, 275] on button "[DATE]" at bounding box center [686, 277] width 223 height 33
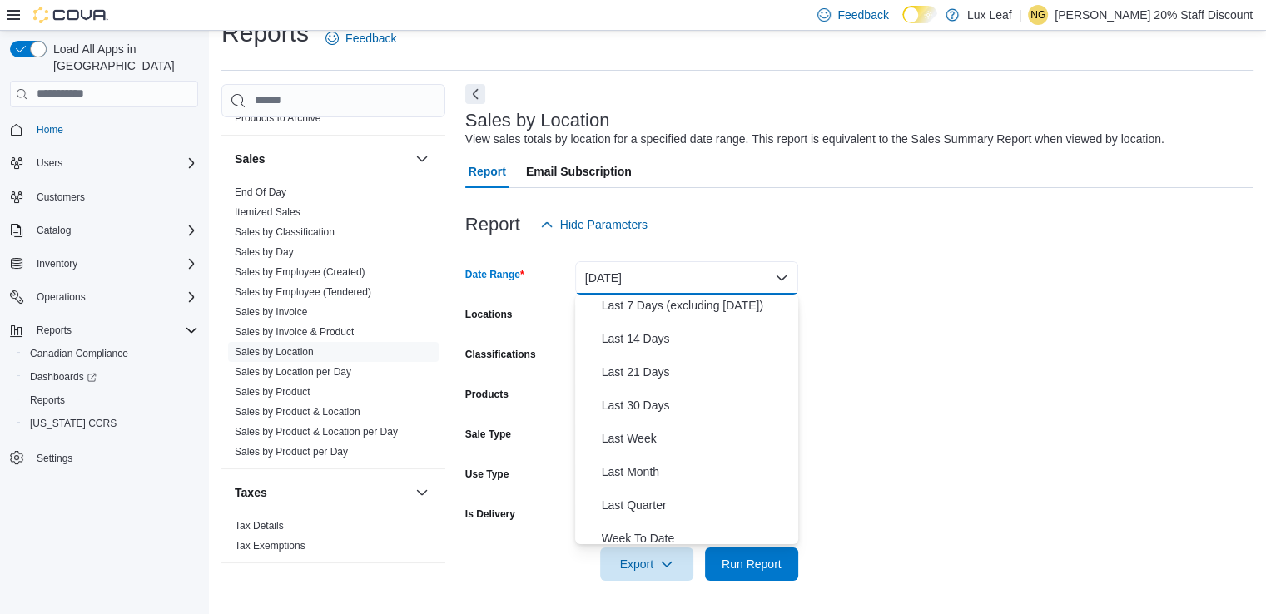
scroll to position [166, 0]
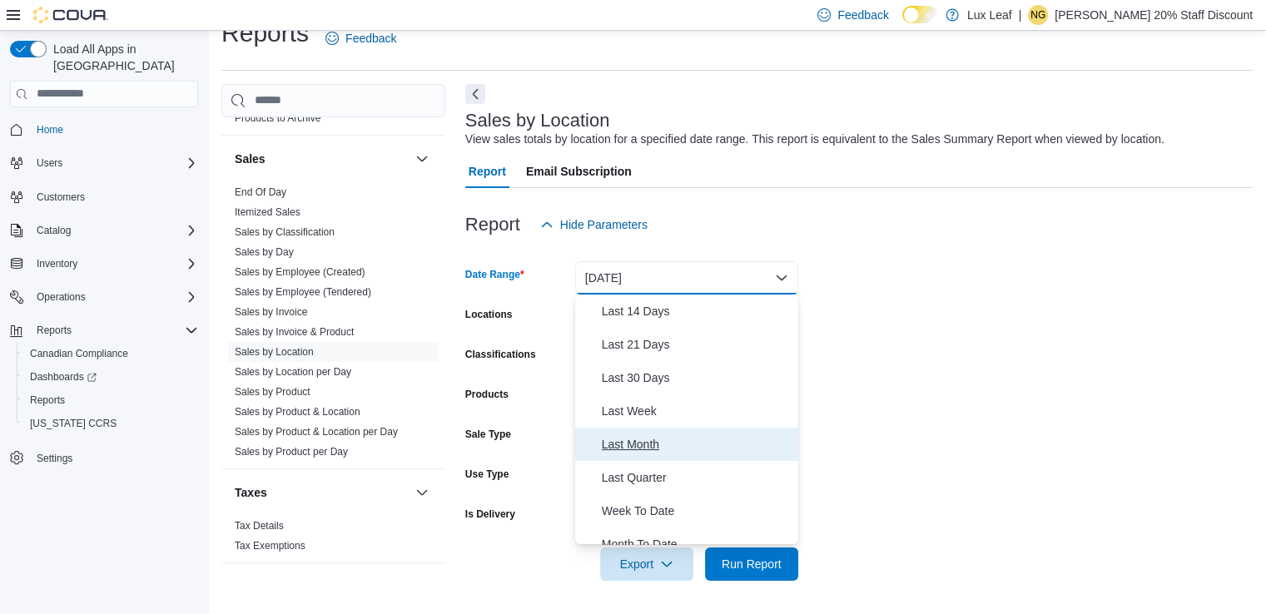
click at [632, 445] on span "Last Month" at bounding box center [697, 444] width 190 height 20
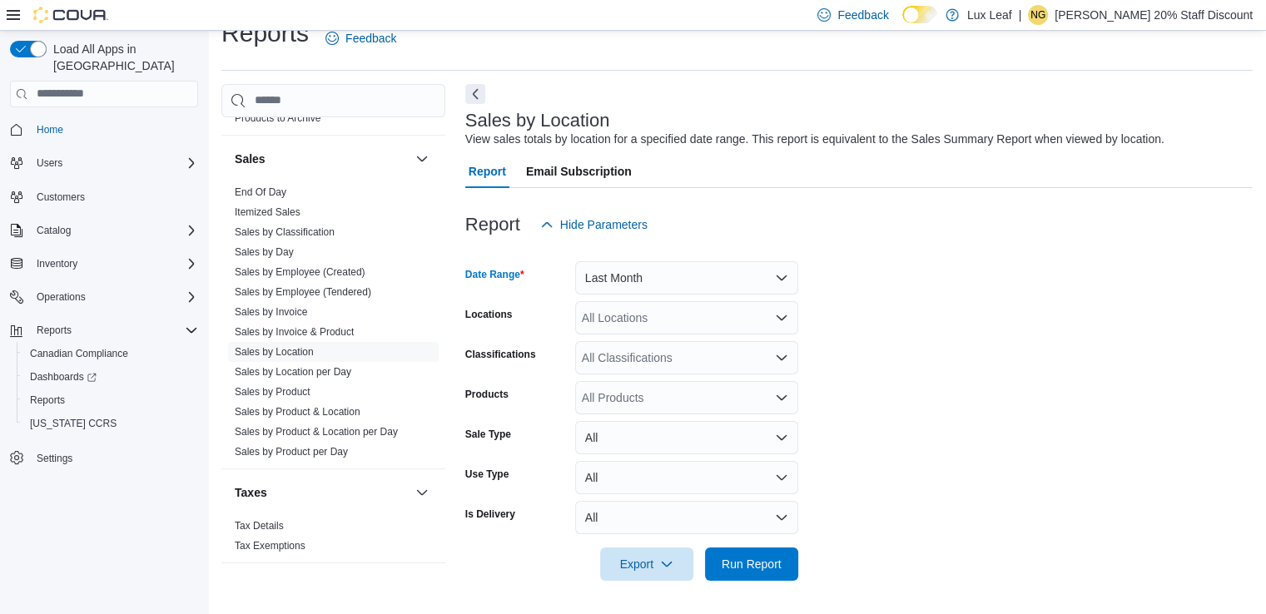
click at [779, 316] on icon "Open list of options" at bounding box center [781, 317] width 10 height 5
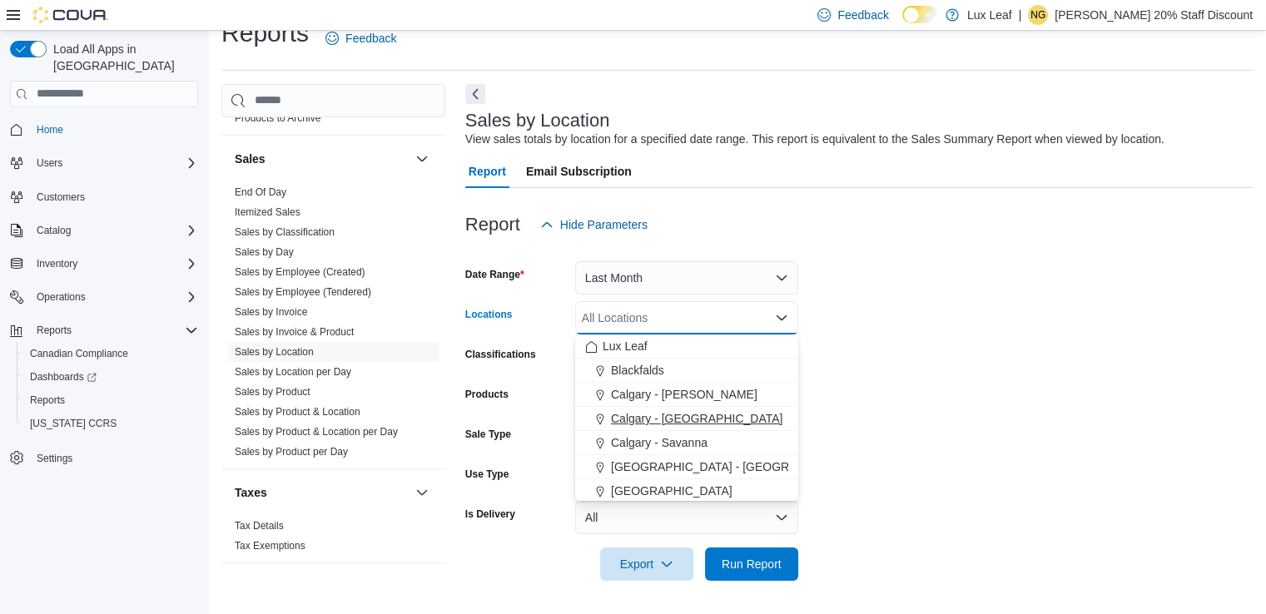
click at [700, 415] on span "Calgary - [GEOGRAPHIC_DATA]" at bounding box center [696, 418] width 171 height 17
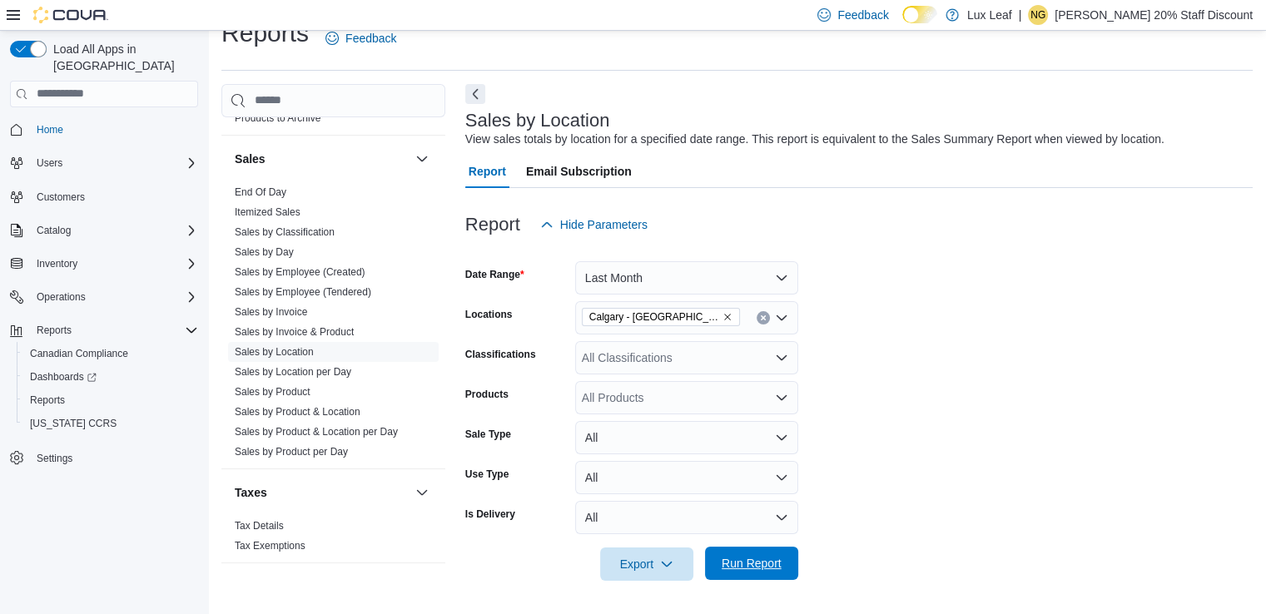
click at [755, 563] on span "Run Report" at bounding box center [751, 563] width 60 height 17
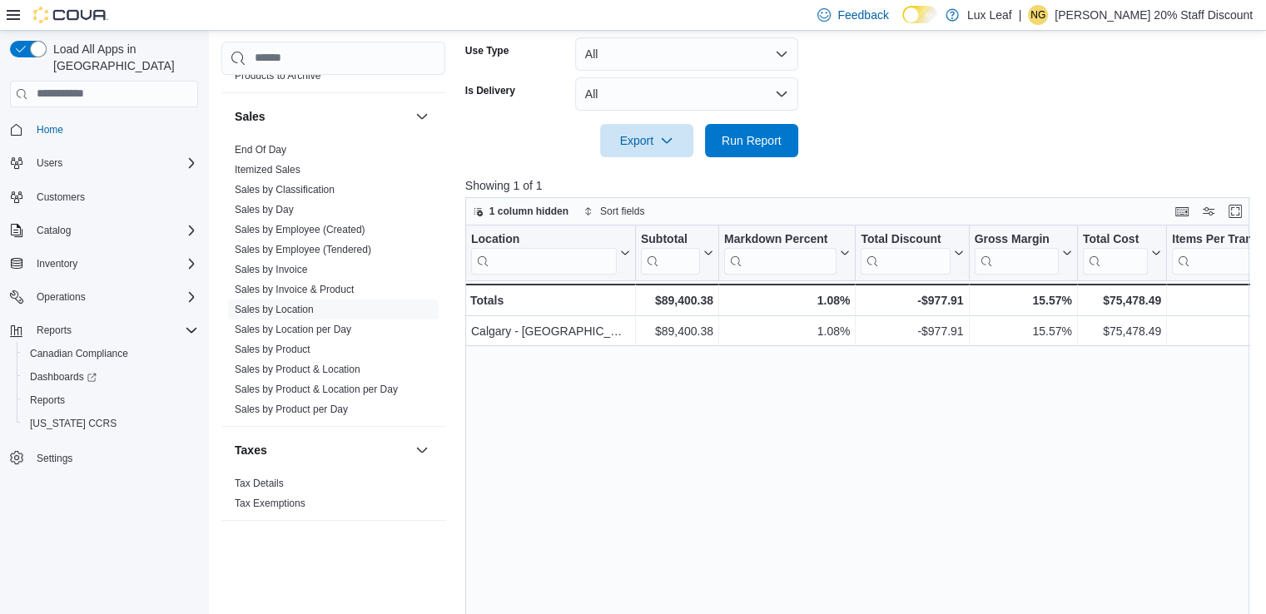
scroll to position [455, 0]
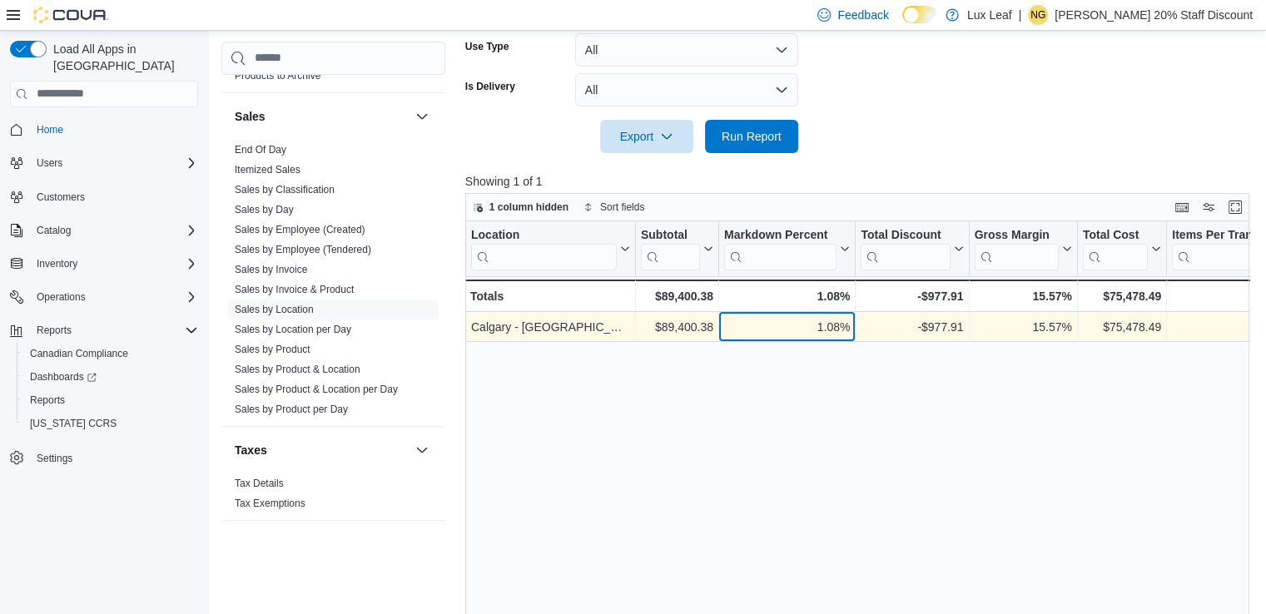
click at [815, 320] on div "1.08%" at bounding box center [787, 327] width 126 height 20
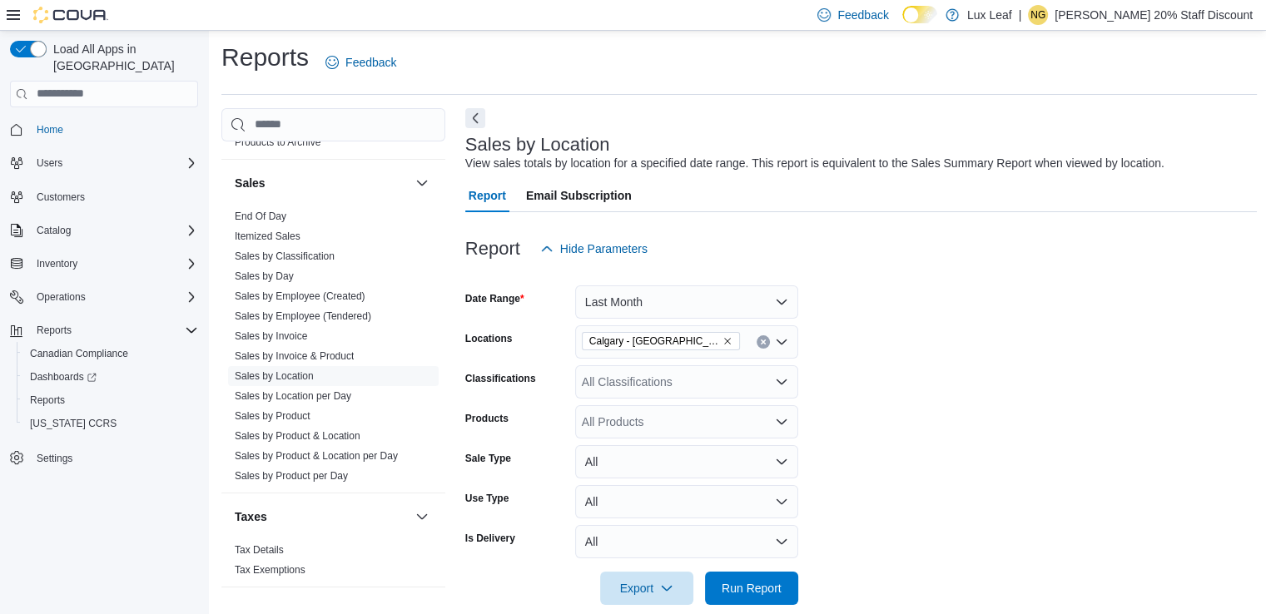
scroll to position [0, 0]
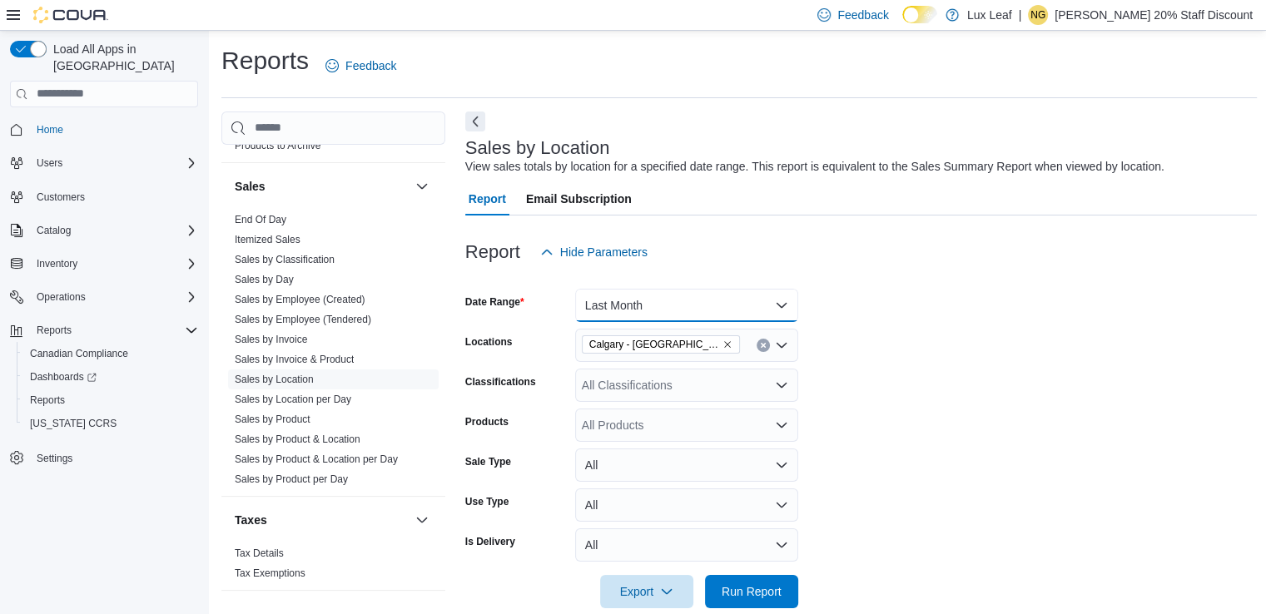
click at [780, 300] on button "Last Month" at bounding box center [686, 305] width 223 height 33
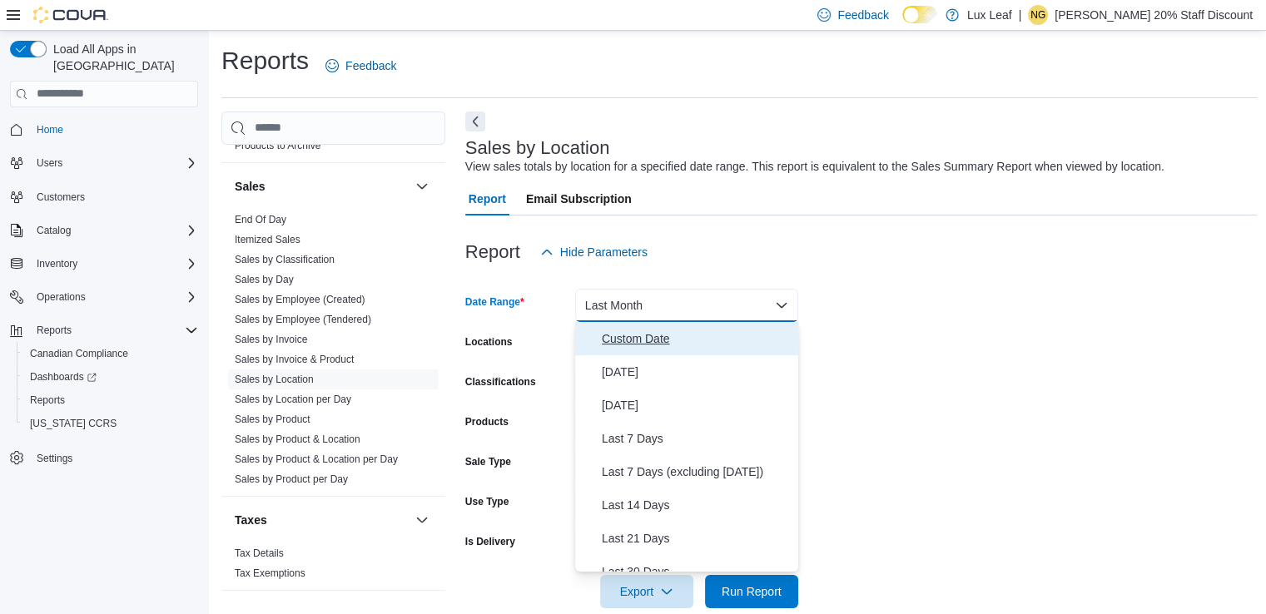
click at [640, 338] on span "Custom Date" at bounding box center [697, 339] width 190 height 20
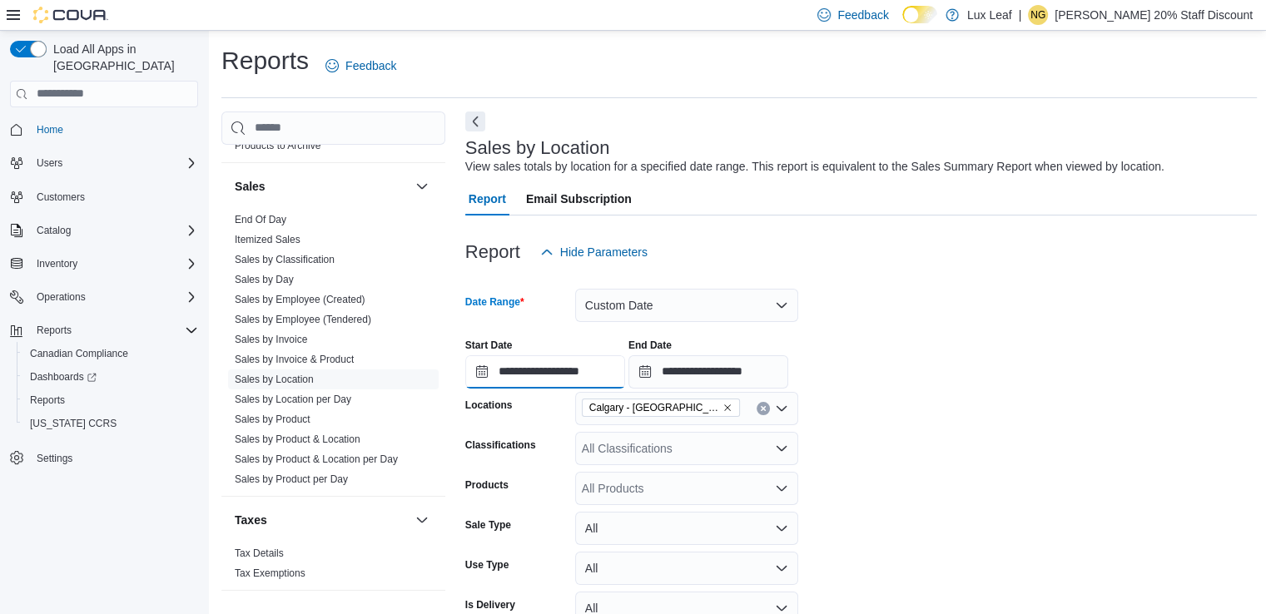
click at [612, 368] on input "**********" at bounding box center [545, 371] width 160 height 33
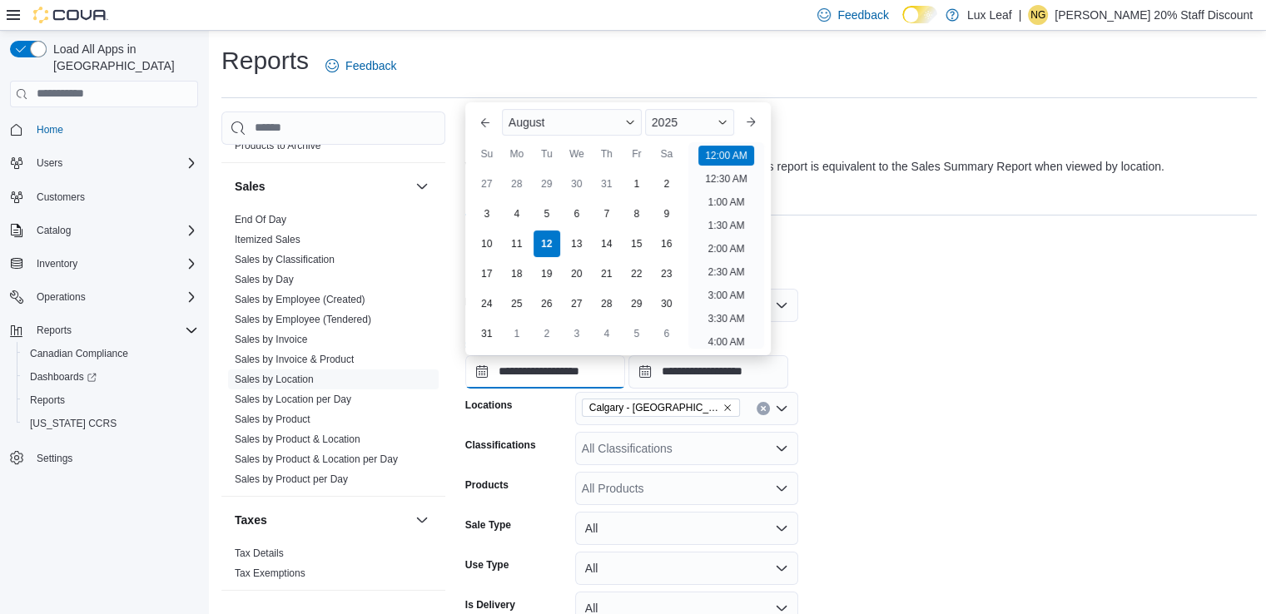
scroll to position [52, 0]
click at [488, 121] on button "Previous Month" at bounding box center [485, 122] width 27 height 27
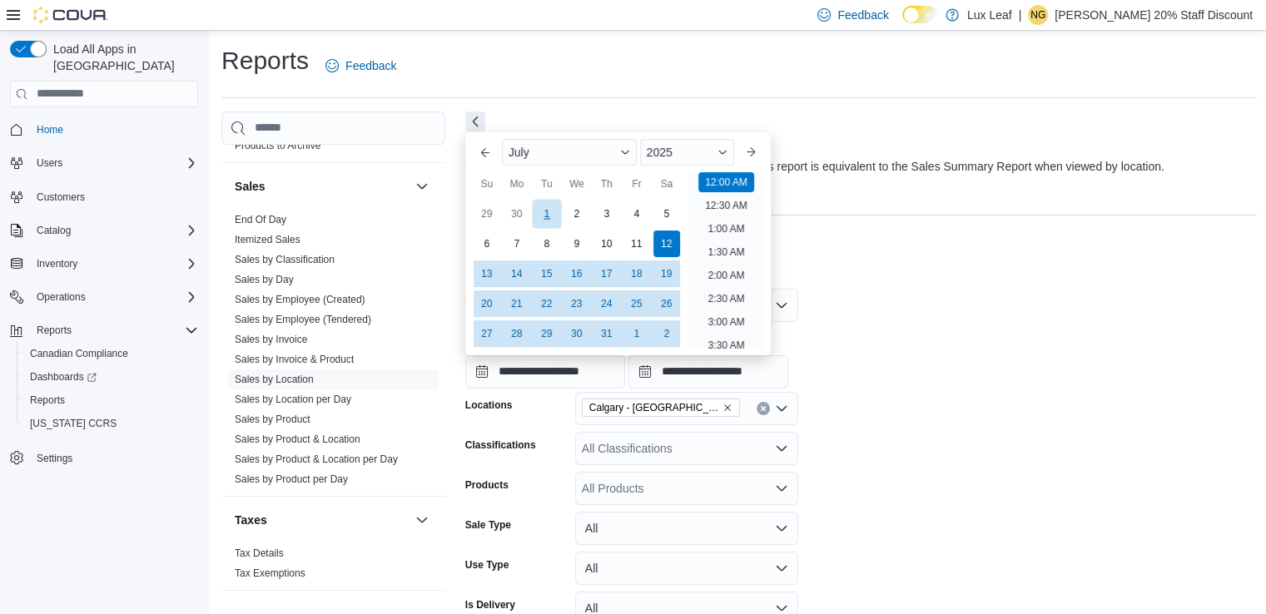
click at [549, 211] on div "1" at bounding box center [546, 213] width 29 height 29
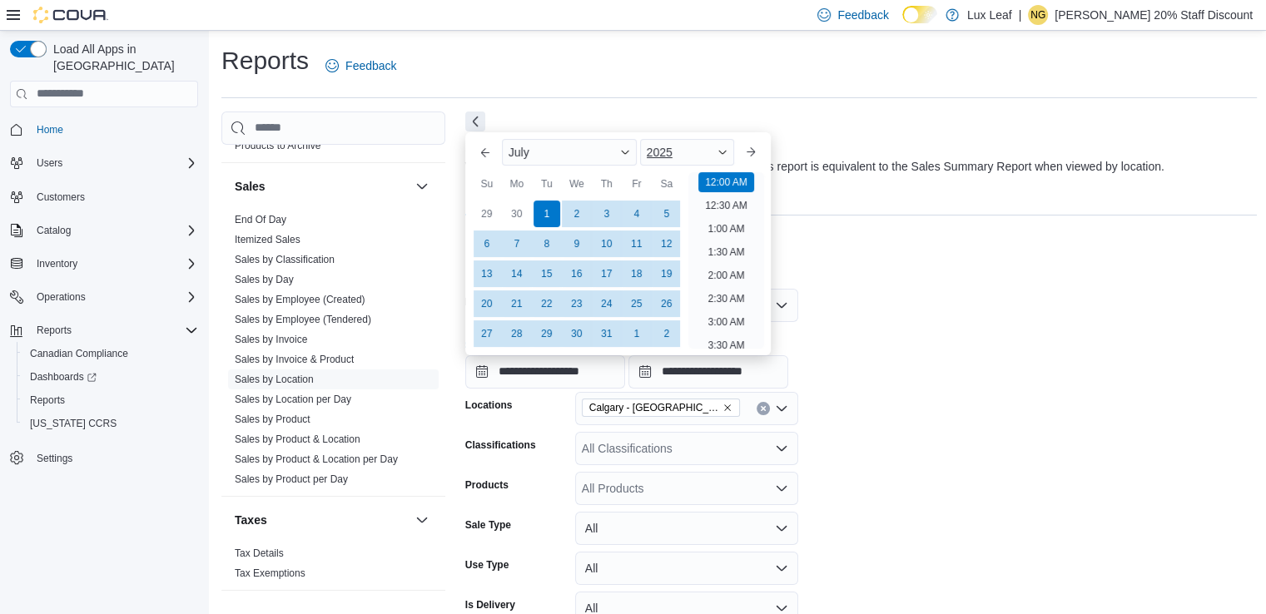
click at [735, 147] on div "2025" at bounding box center [687, 152] width 95 height 27
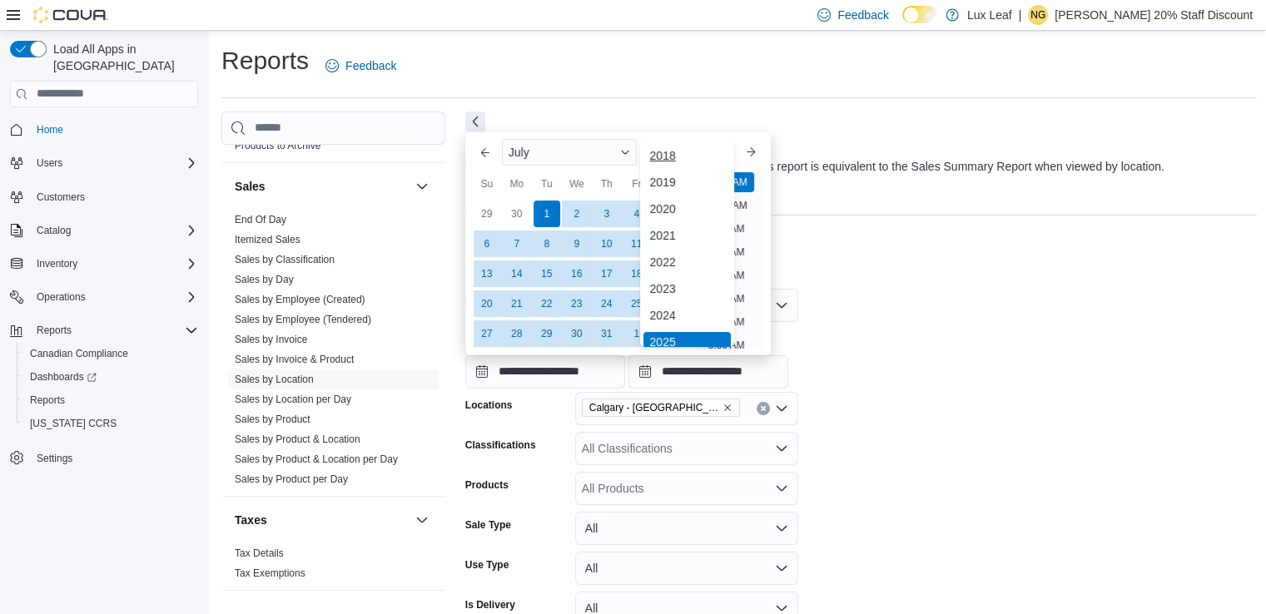
scroll to position [5, 0]
click at [678, 305] on div "2024" at bounding box center [687, 310] width 88 height 20
type input "**********"
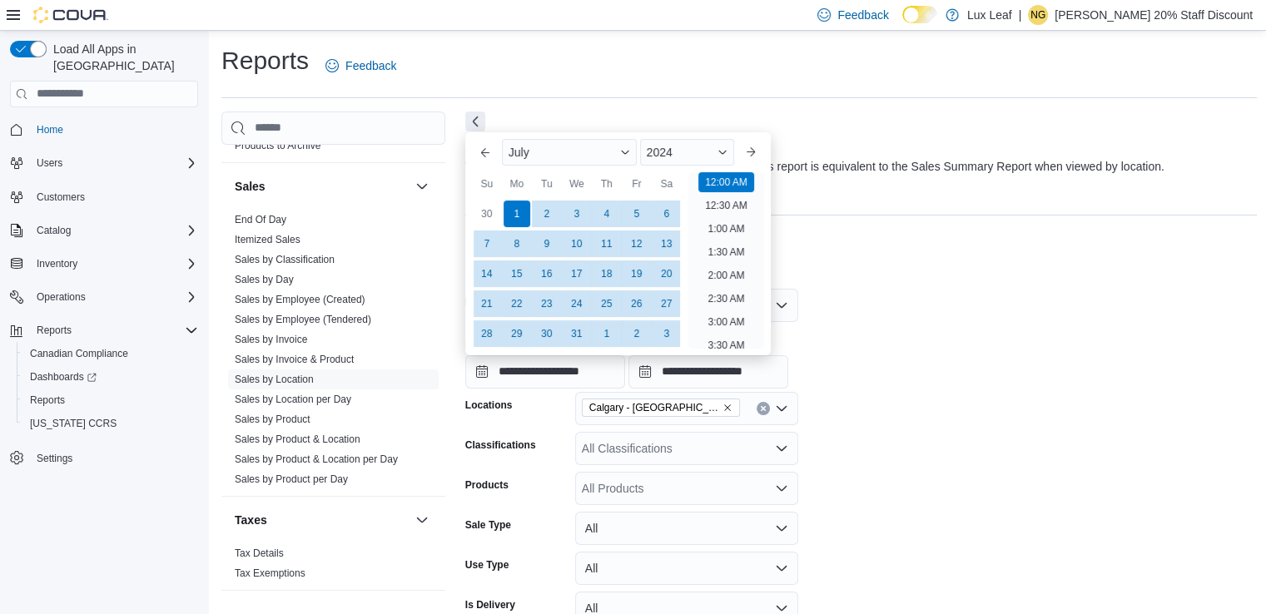
click at [847, 264] on div "Report Hide Parameters" at bounding box center [861, 251] width 792 height 33
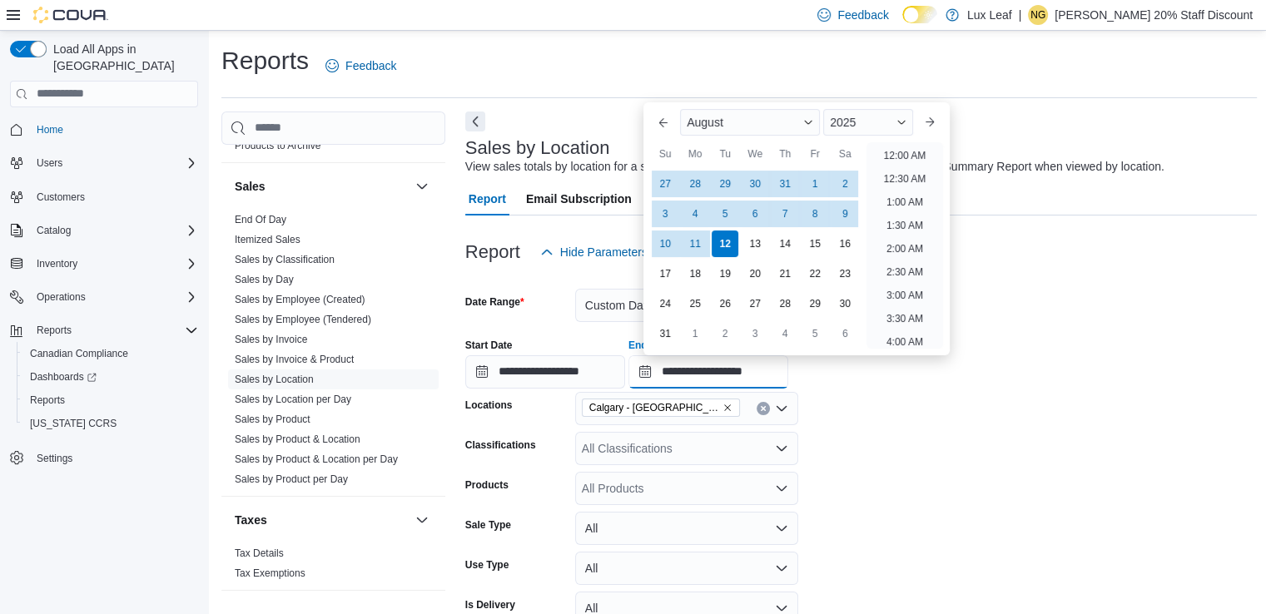
click at [745, 369] on input "**********" at bounding box center [708, 371] width 160 height 33
click at [656, 131] on button "Previous Month" at bounding box center [663, 122] width 27 height 27
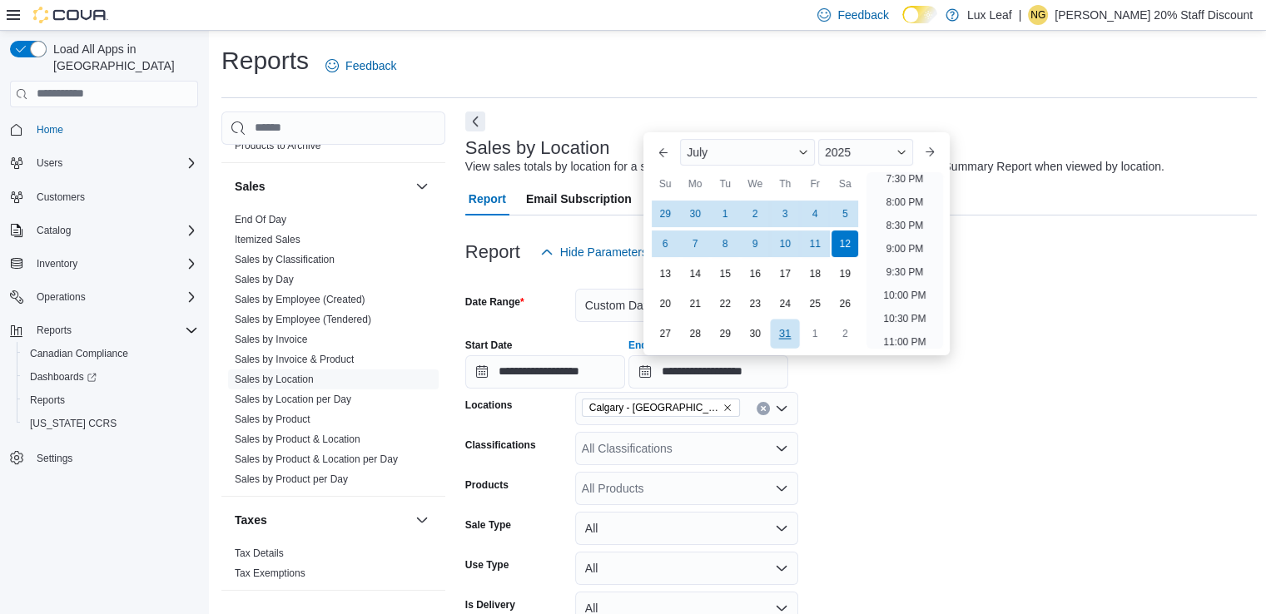
click at [780, 334] on div "31" at bounding box center [784, 333] width 29 height 29
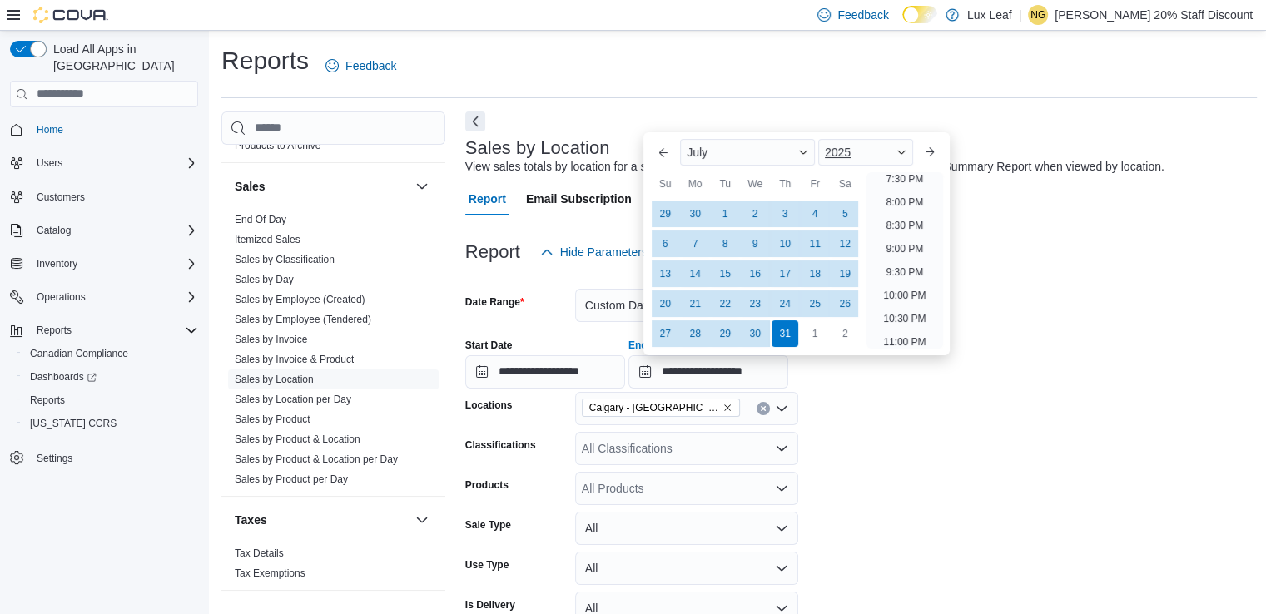
click at [906, 154] on span "Button. Open the year selector. 2025 is currently selected." at bounding box center [901, 152] width 10 height 10
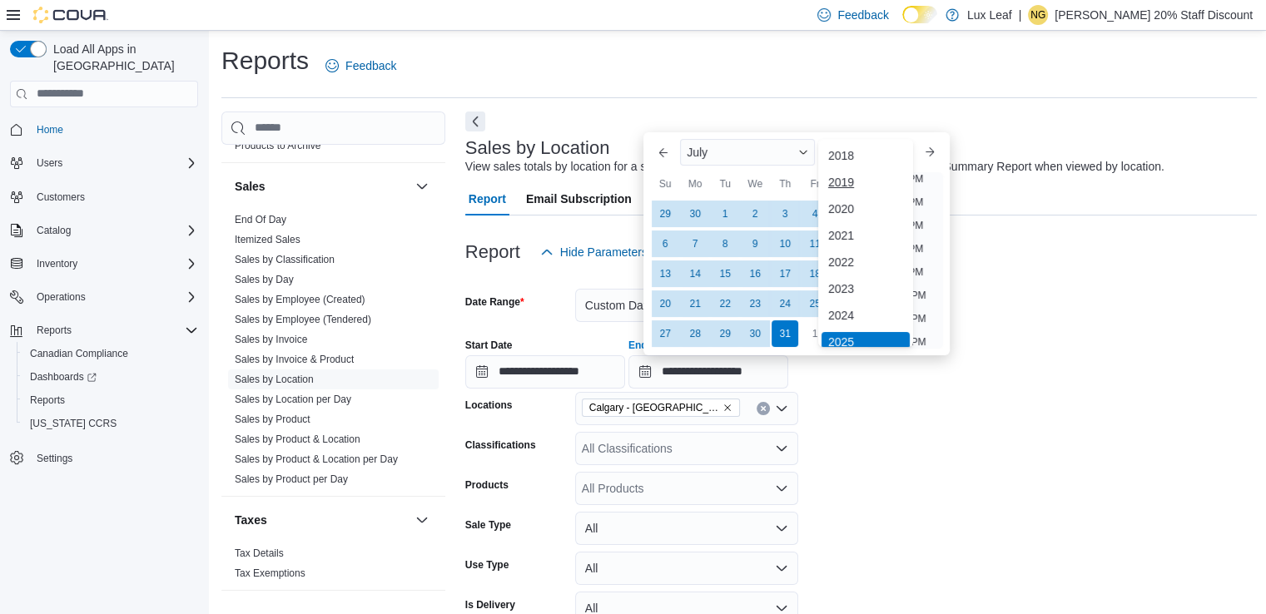
scroll to position [5, 0]
click at [850, 302] on div "2024" at bounding box center [865, 310] width 88 height 20
type input "**********"
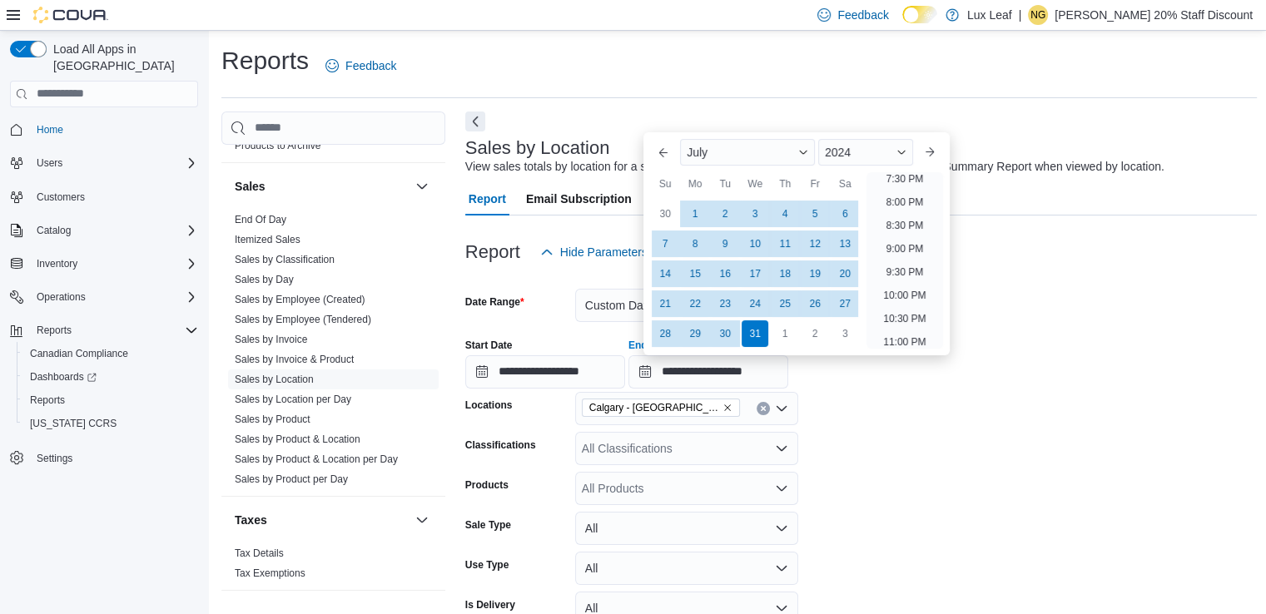
click at [1048, 387] on div "**********" at bounding box center [861, 356] width 792 height 63
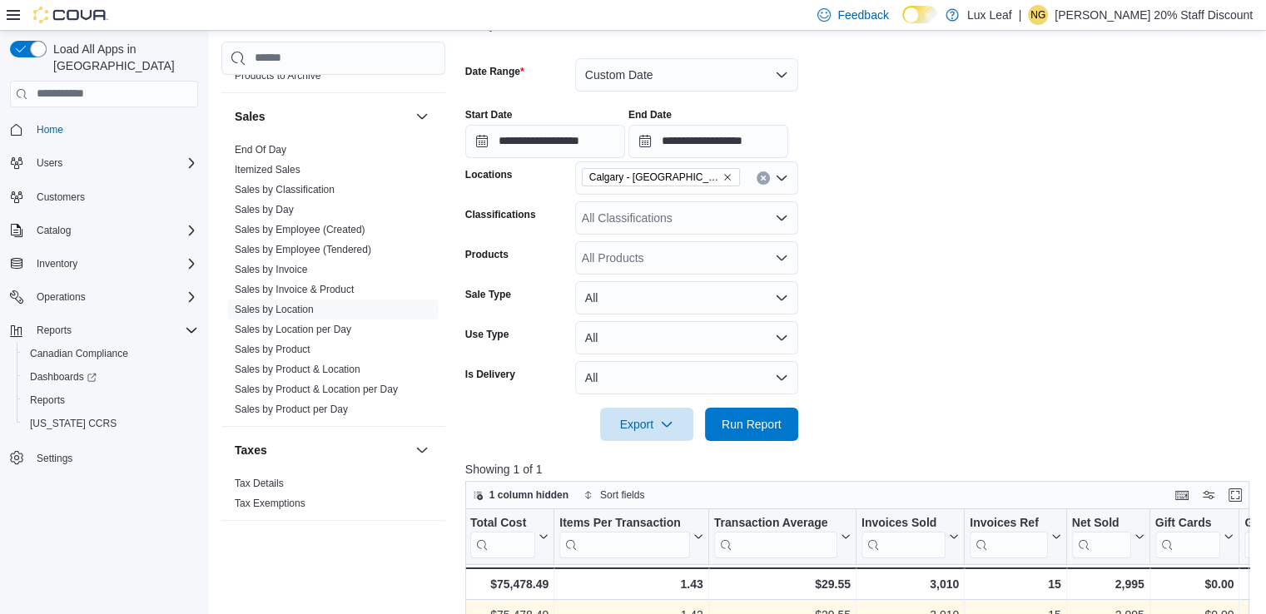
scroll to position [250, 0]
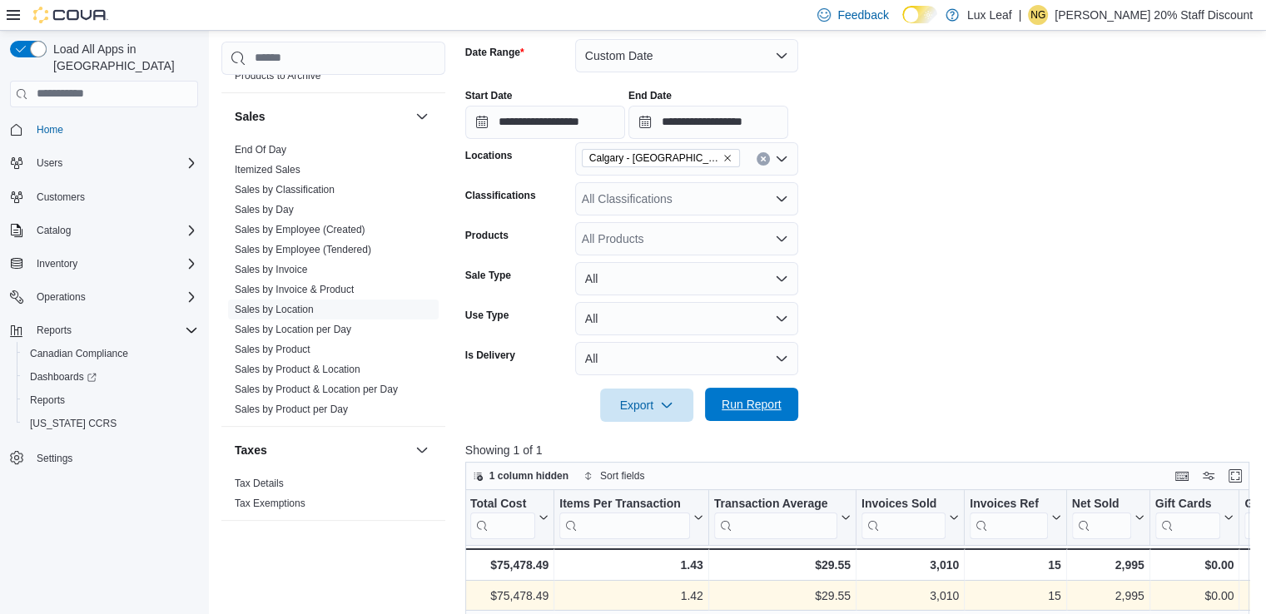
click at [746, 409] on span "Run Report" at bounding box center [751, 404] width 60 height 17
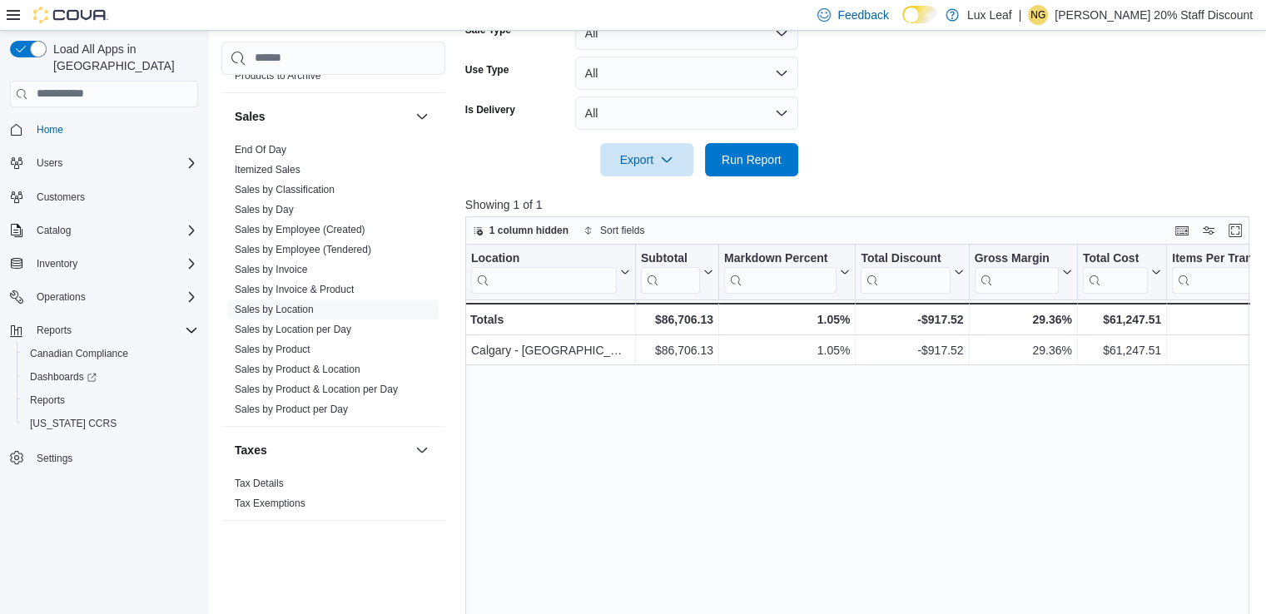
scroll to position [499, 0]
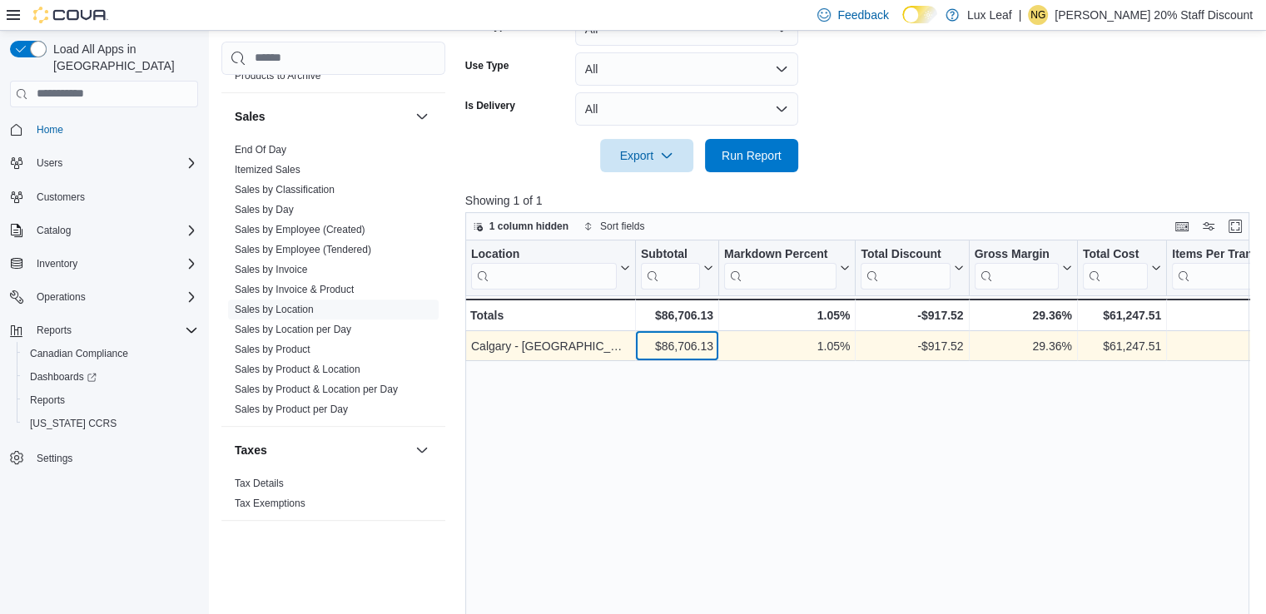
click at [716, 345] on div "$86,706.13 - Subtotal, column 2, row 1" at bounding box center [677, 346] width 83 height 30
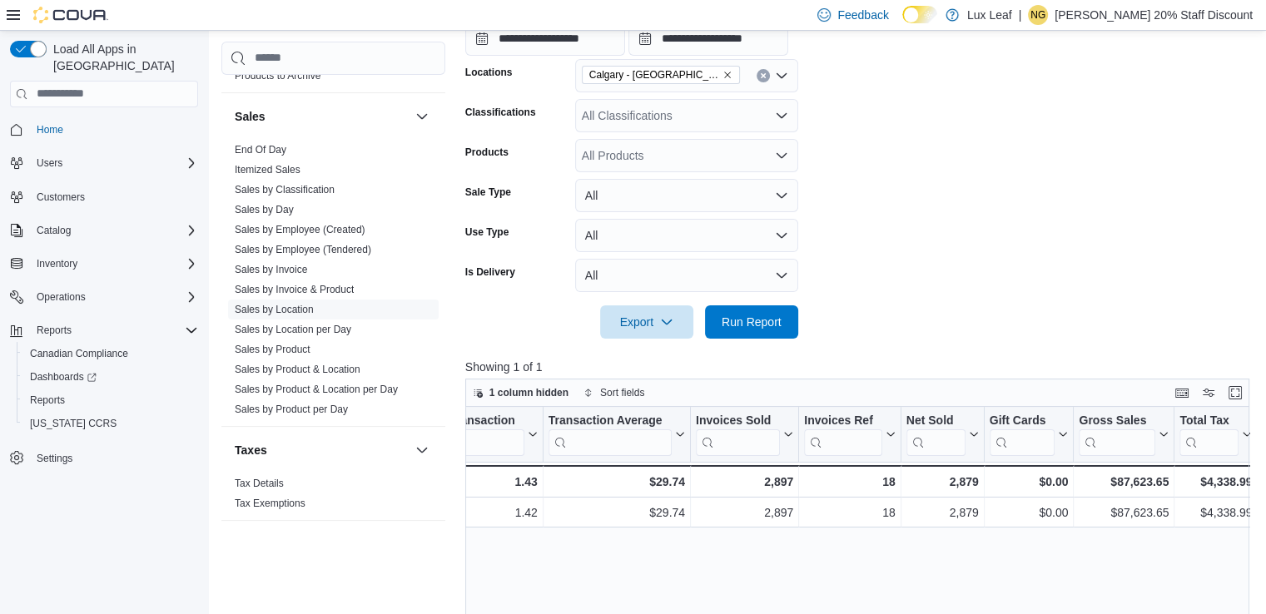
scroll to position [250, 0]
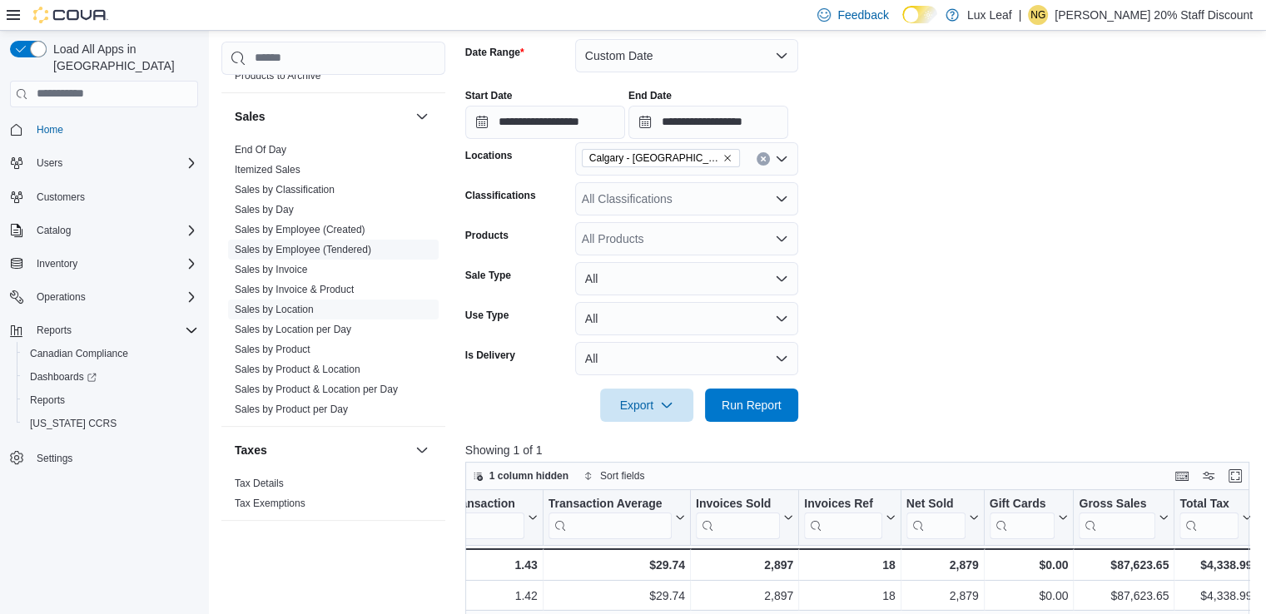
click at [306, 244] on link "Sales by Employee (Tendered)" at bounding box center [303, 250] width 136 height 12
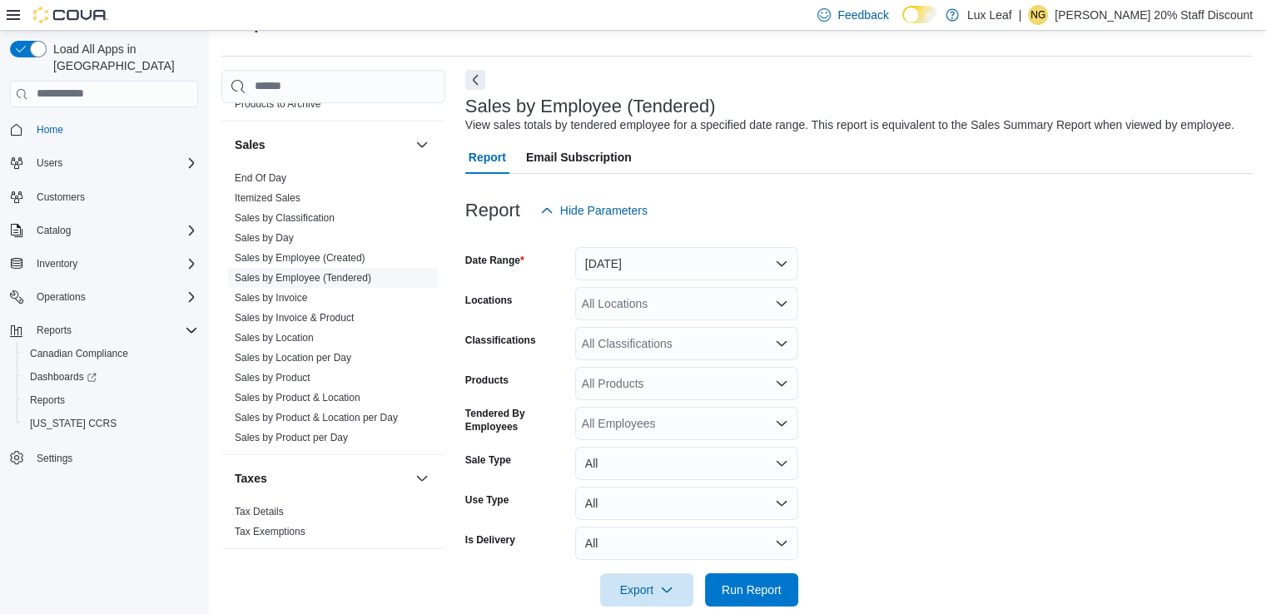
scroll to position [38, 0]
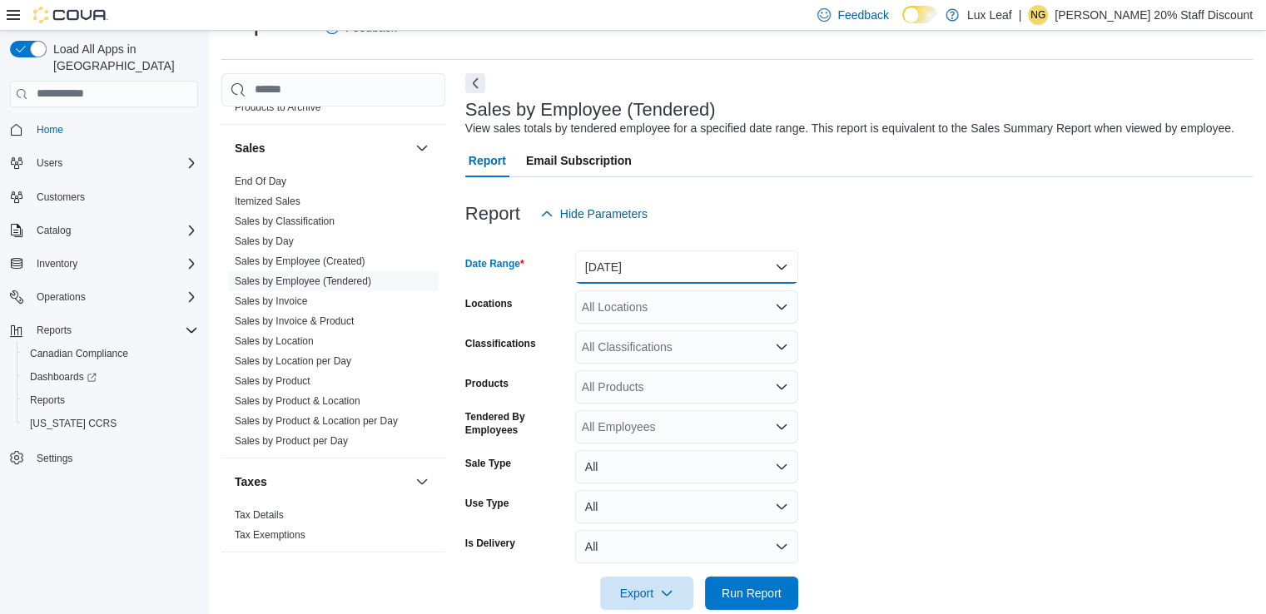
click at [779, 267] on button "[DATE]" at bounding box center [686, 266] width 223 height 33
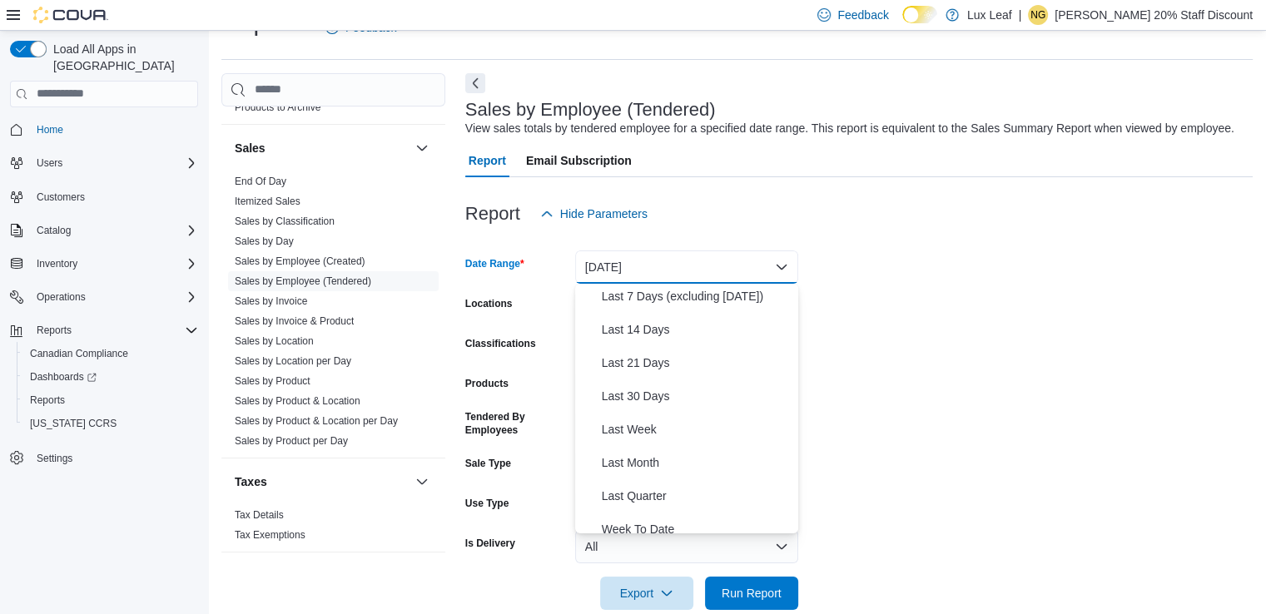
scroll to position [166, 0]
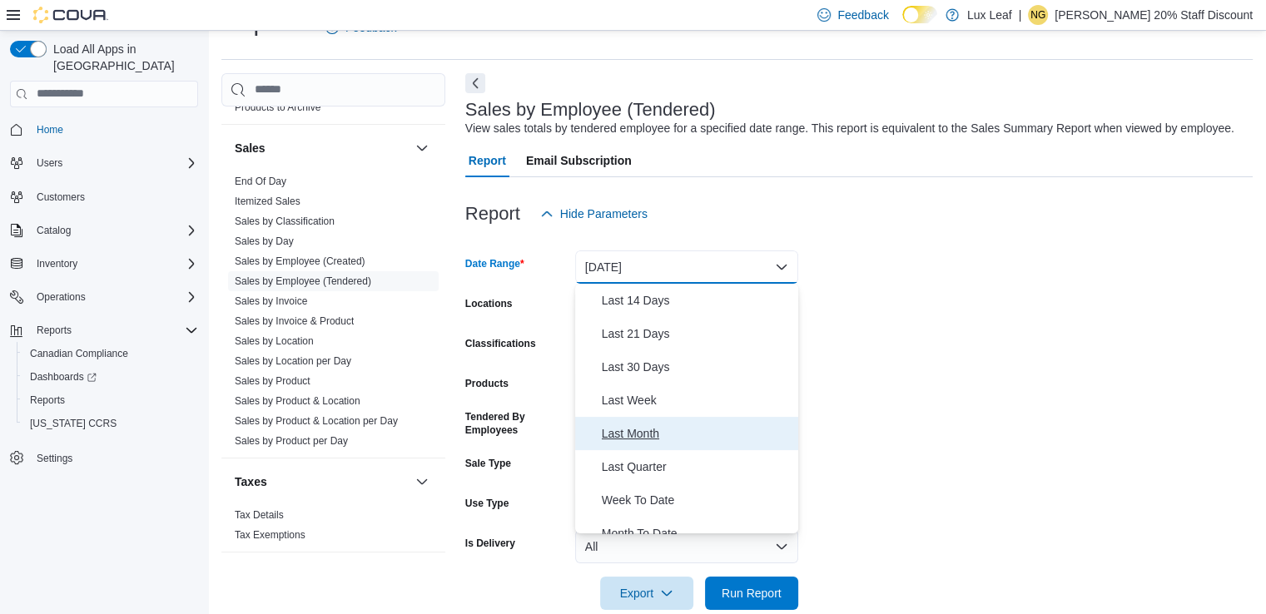
click at [637, 436] on span "Last Month" at bounding box center [697, 434] width 190 height 20
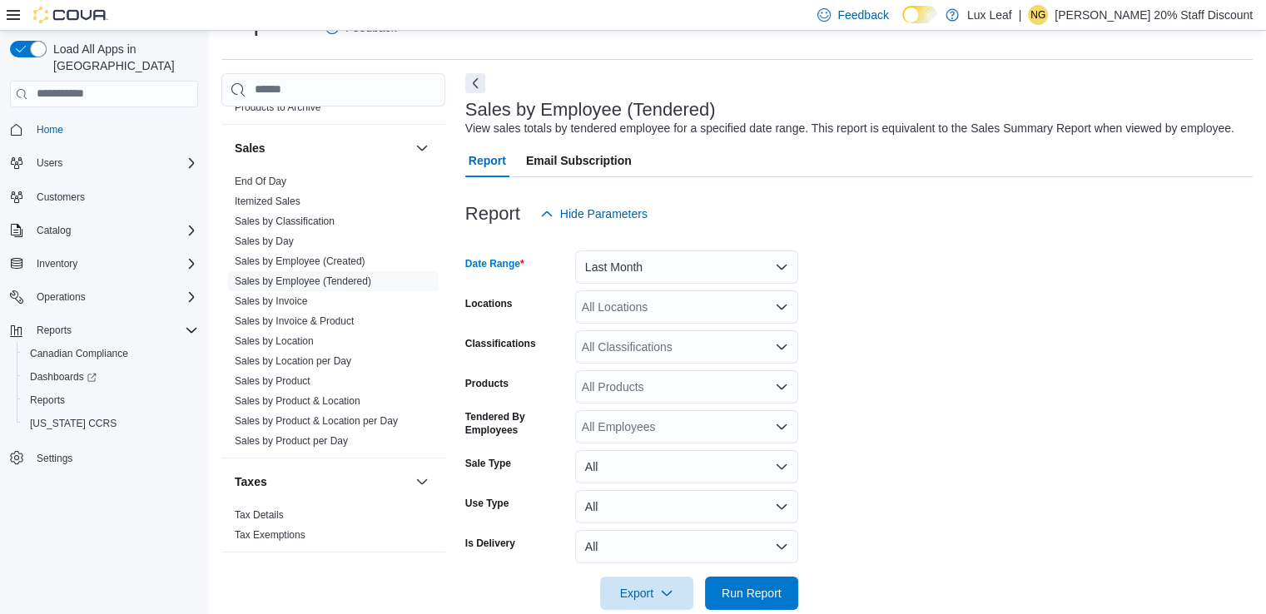
click at [905, 424] on form "Date Range Last Month Locations All Locations Classifications All Classificatio…" at bounding box center [858, 419] width 787 height 379
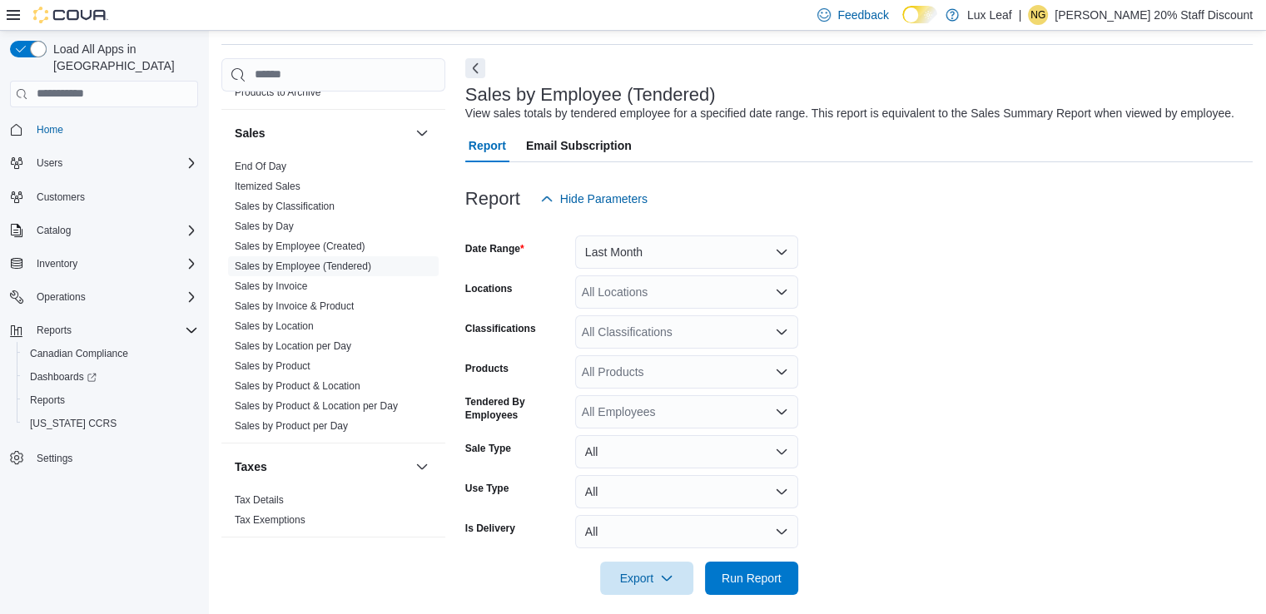
scroll to position [67, 0]
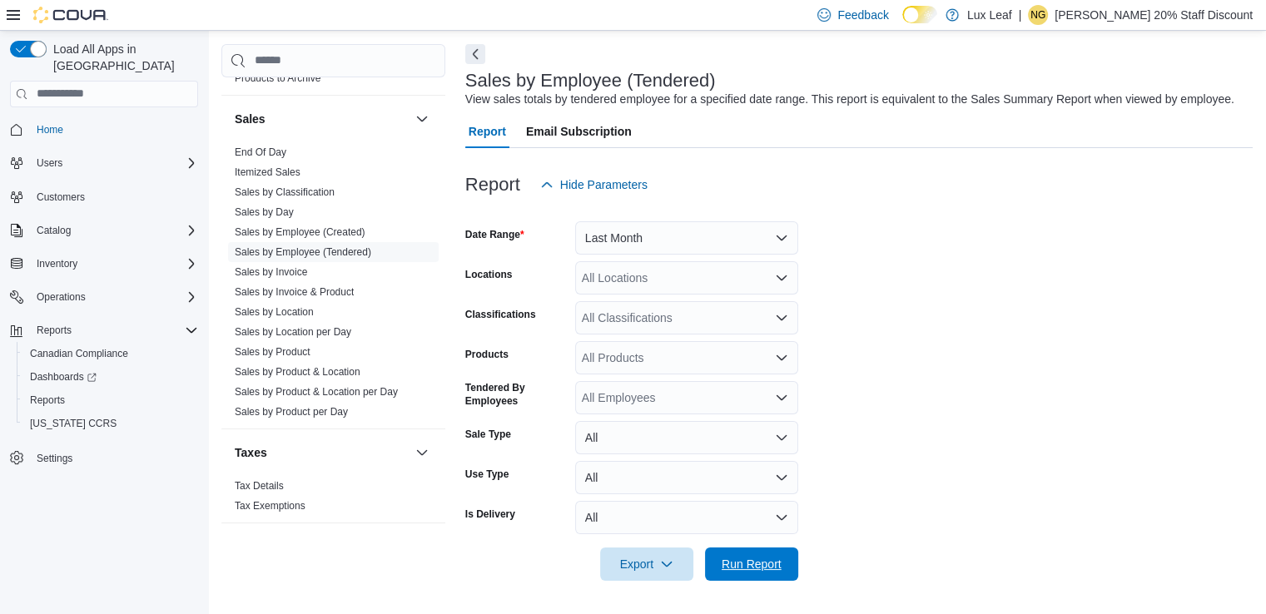
drag, startPoint x: 749, startPoint y: 558, endPoint x: 822, endPoint y: 462, distance: 121.1
click at [749, 558] on span "Run Report" at bounding box center [751, 564] width 60 height 17
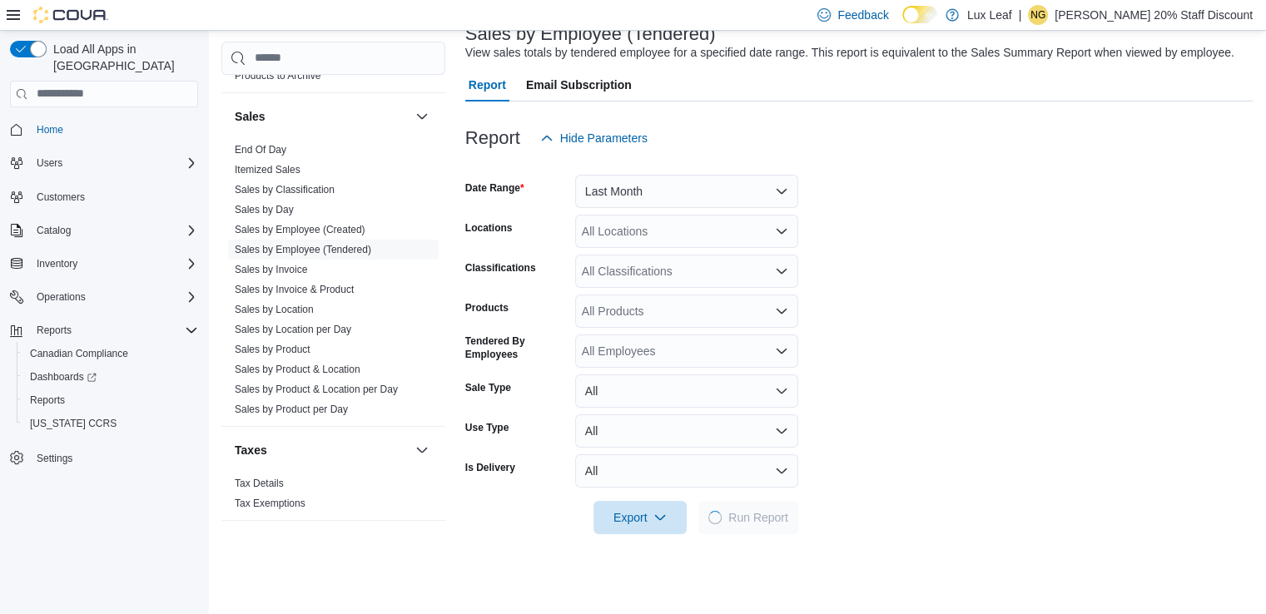
scroll to position [67, 0]
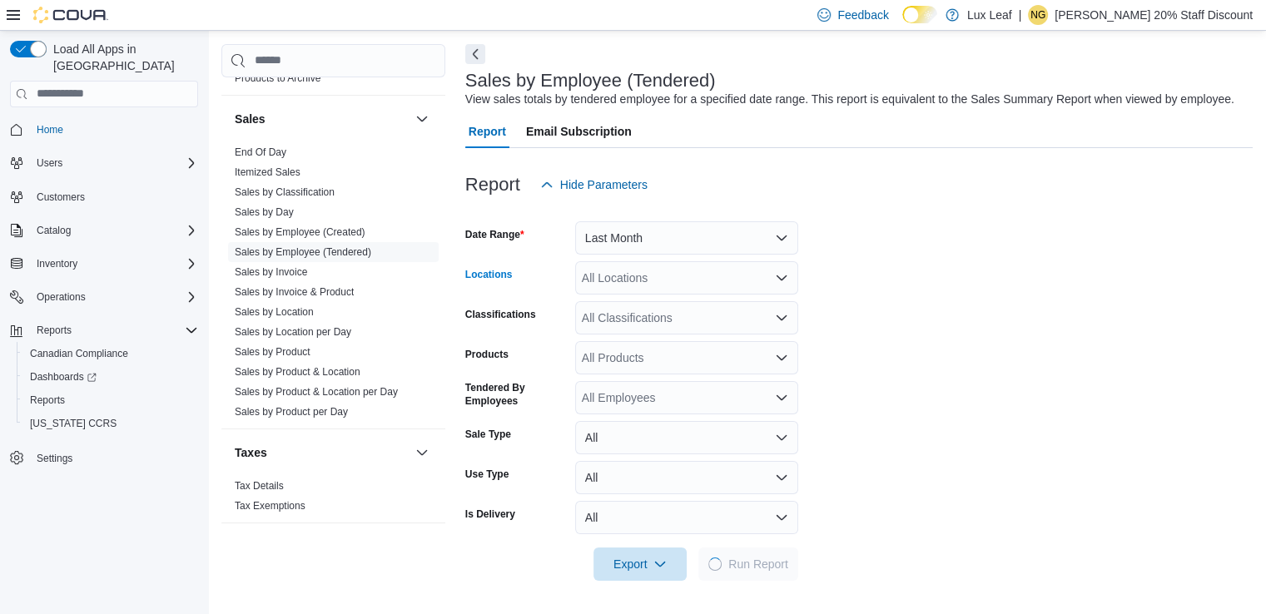
click at [781, 277] on icon "Open list of options" at bounding box center [781, 277] width 13 height 13
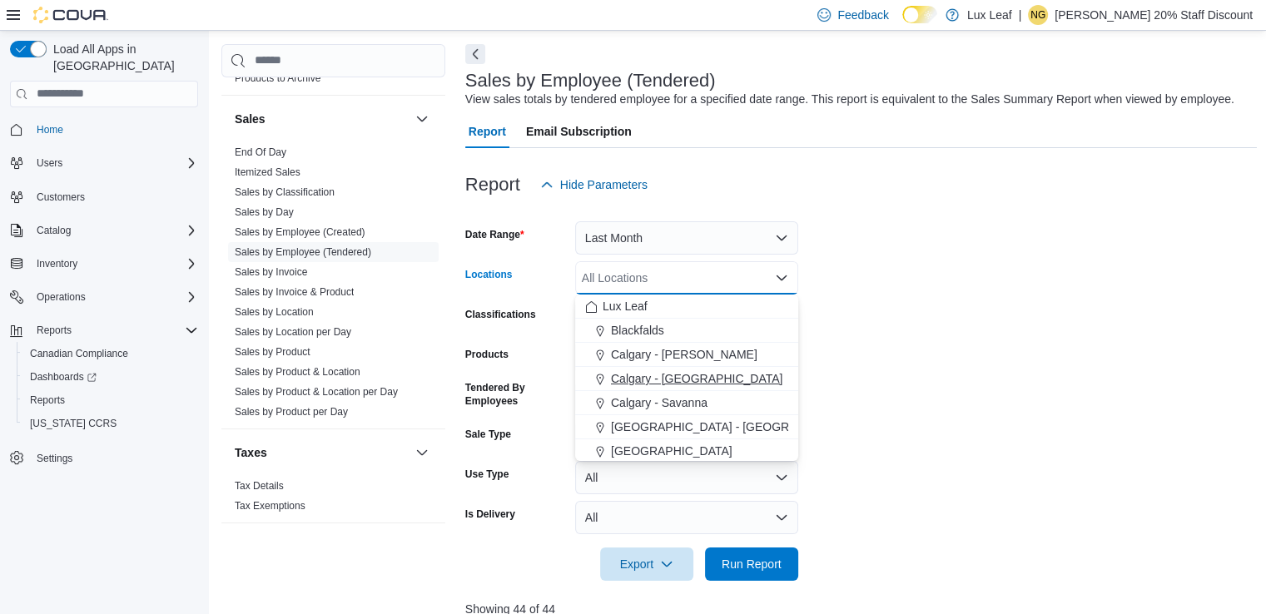
click at [672, 376] on span "Calgary - [GEOGRAPHIC_DATA]" at bounding box center [696, 378] width 171 height 17
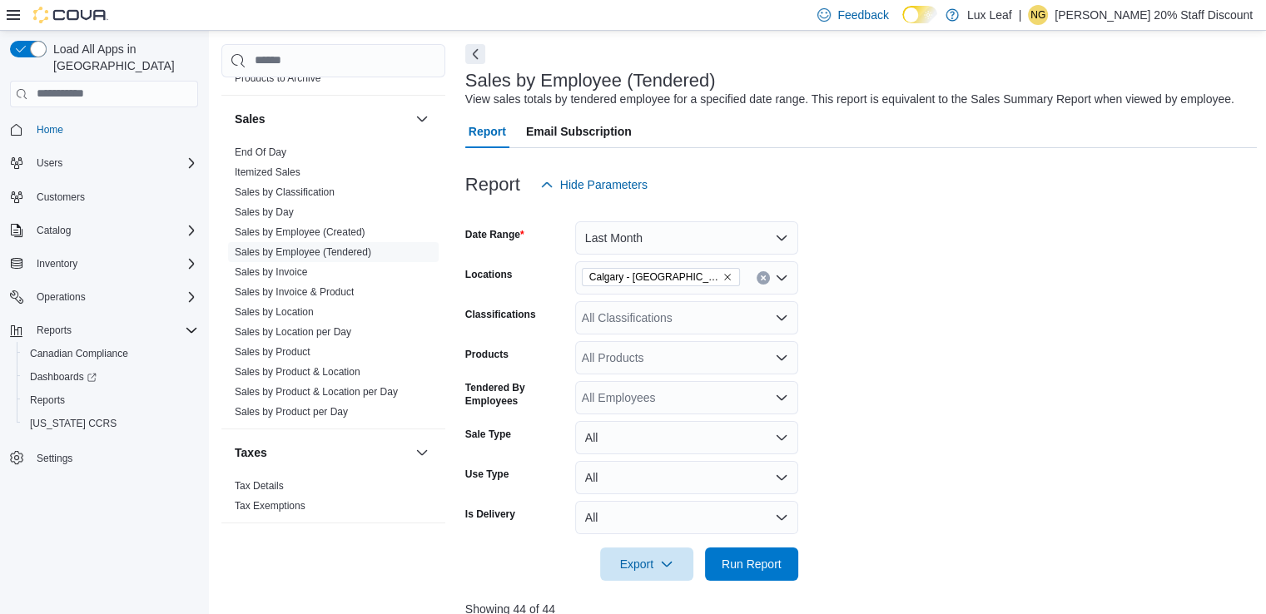
click at [926, 384] on form "Date Range Last Month Locations [GEOGRAPHIC_DATA] - Panorama Hills Classificati…" at bounding box center [861, 390] width 792 height 379
click at [749, 560] on span "Run Report" at bounding box center [751, 563] width 60 height 17
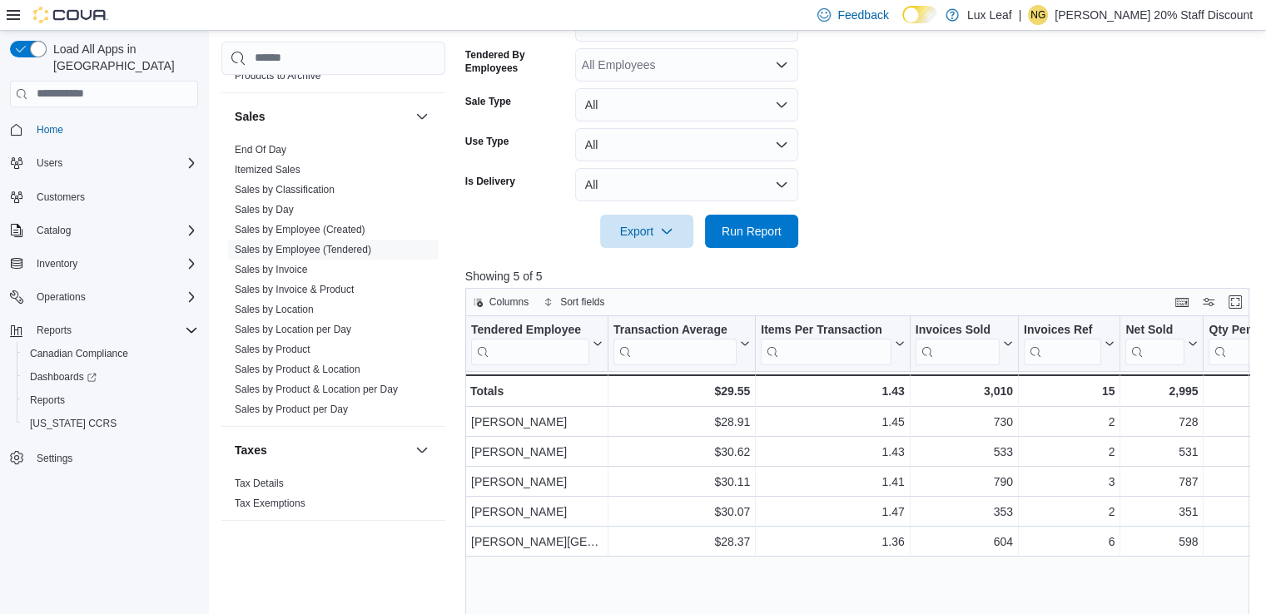
scroll to position [483, 0]
